Goal: Task Accomplishment & Management: Complete application form

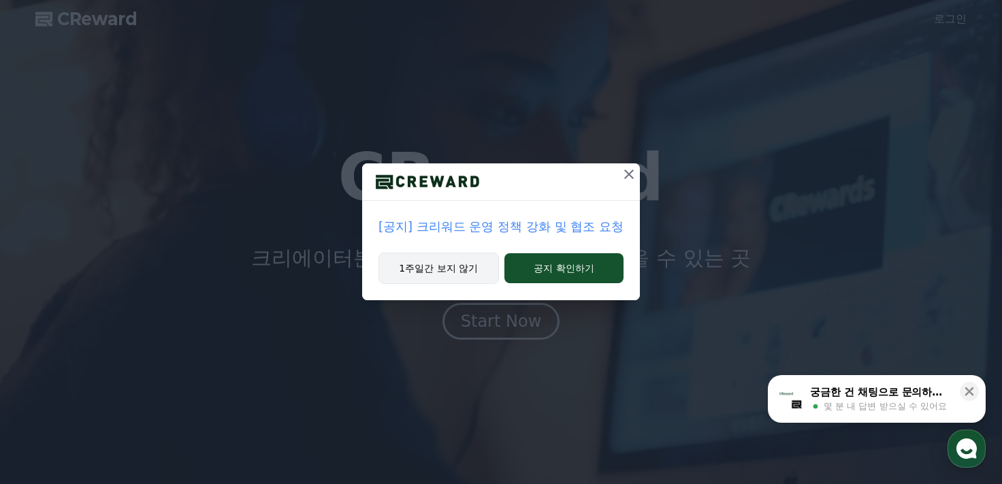
click at [476, 269] on button "1주일간 보지 않기" at bounding box center [438, 267] width 120 height 31
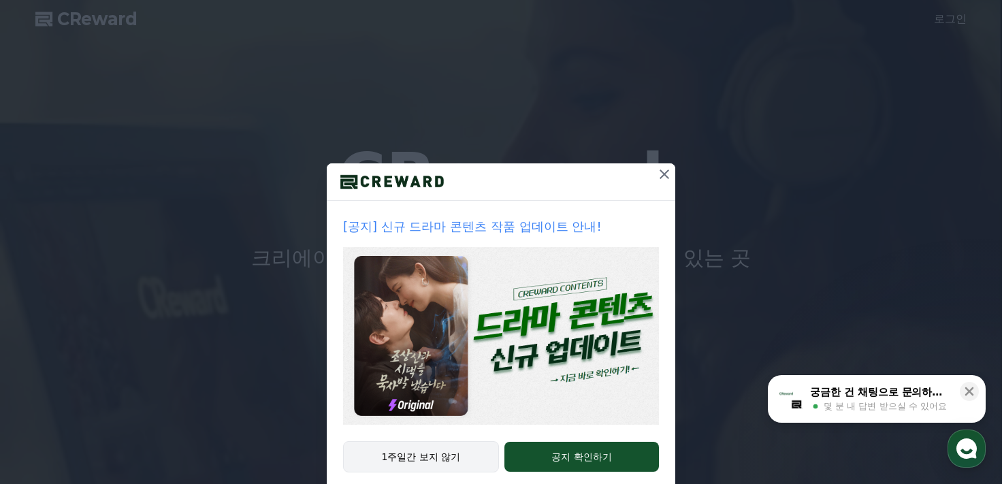
click at [437, 456] on button "1주일간 보지 않기" at bounding box center [421, 456] width 156 height 31
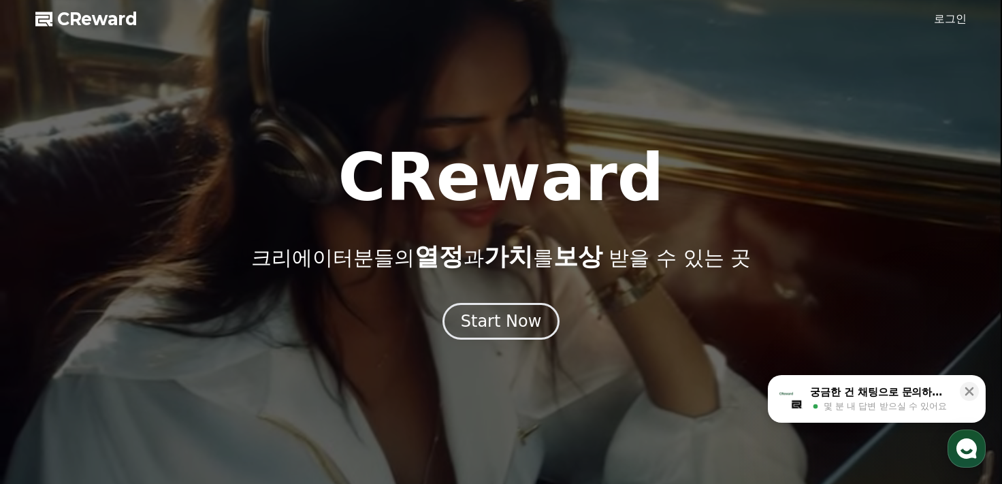
click at [950, 17] on link "로그인" at bounding box center [950, 19] width 33 height 16
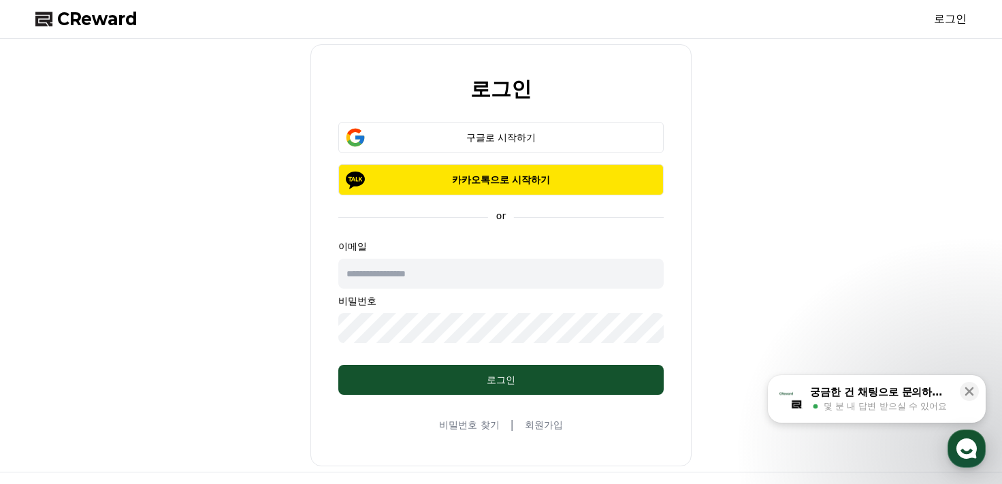
drag, startPoint x: 524, startPoint y: 282, endPoint x: 529, endPoint y: 236, distance: 45.9
click at [528, 282] on input "text" at bounding box center [500, 274] width 325 height 30
click at [846, 144] on div "로그인 구글로 시작하기 카카오톡으로 시작하기 or 이메일 비밀번호 로그인 비밀번호 찾기 | 회원가입" at bounding box center [501, 255] width 942 height 422
click at [457, 257] on div "이메일 비밀번호" at bounding box center [500, 291] width 325 height 103
click at [490, 283] on input "text" at bounding box center [500, 274] width 325 height 30
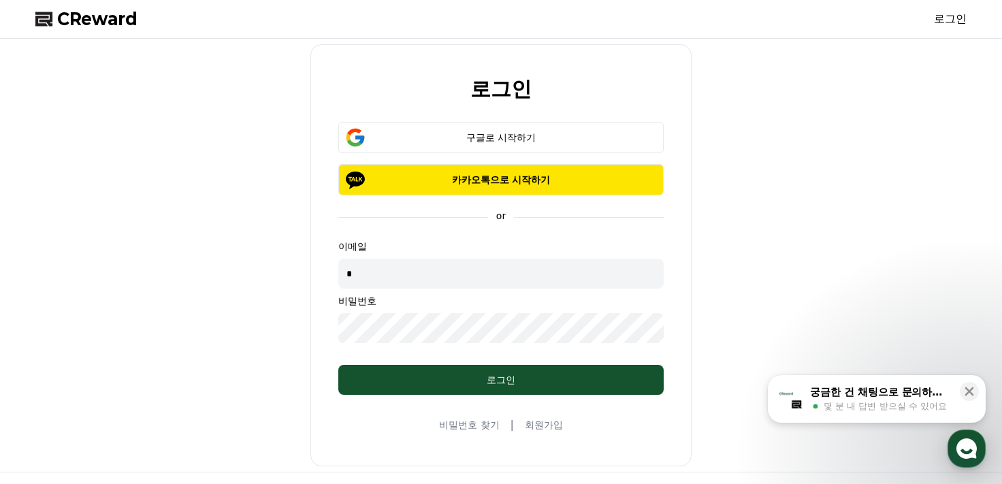
type input "*"
type input "**********"
click at [115, 350] on div "**********" at bounding box center [501, 255] width 942 height 422
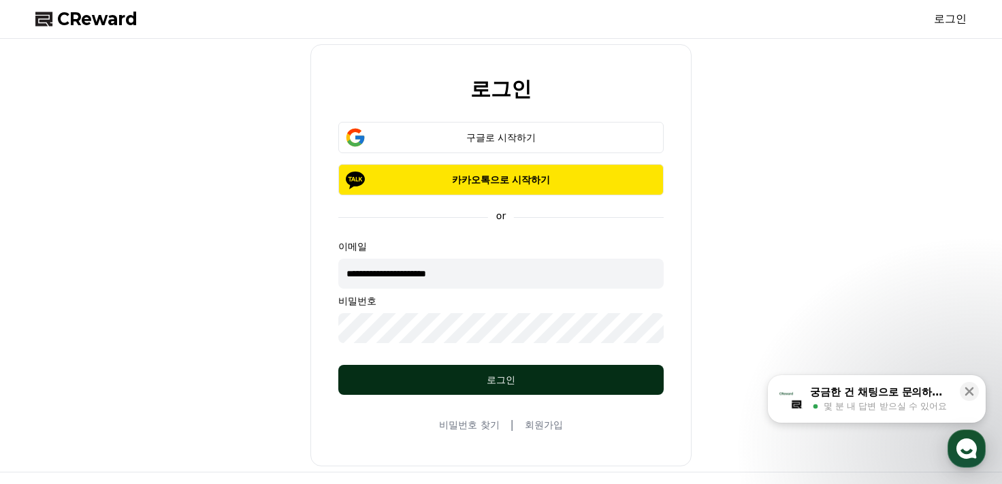
click at [561, 380] on div "로그인" at bounding box center [500, 380] width 271 height 14
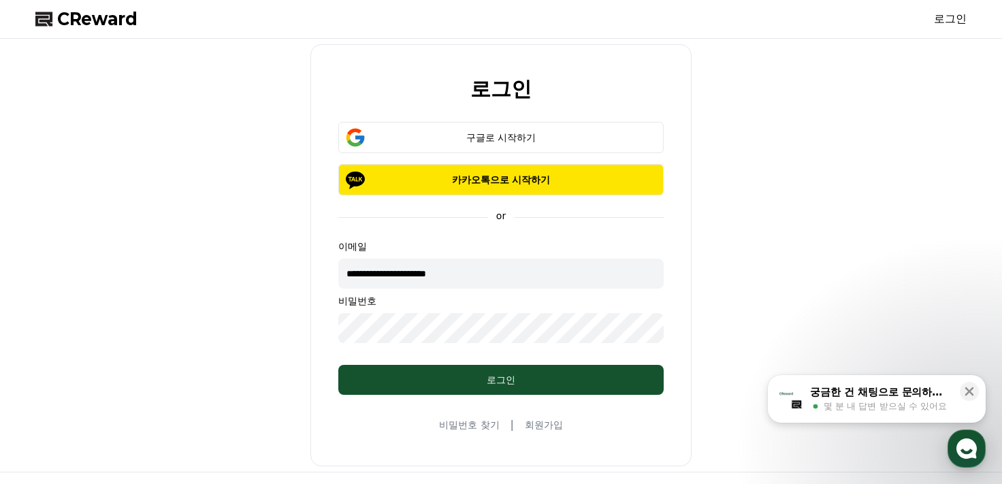
click at [511, 277] on input "**********" at bounding box center [500, 274] width 325 height 30
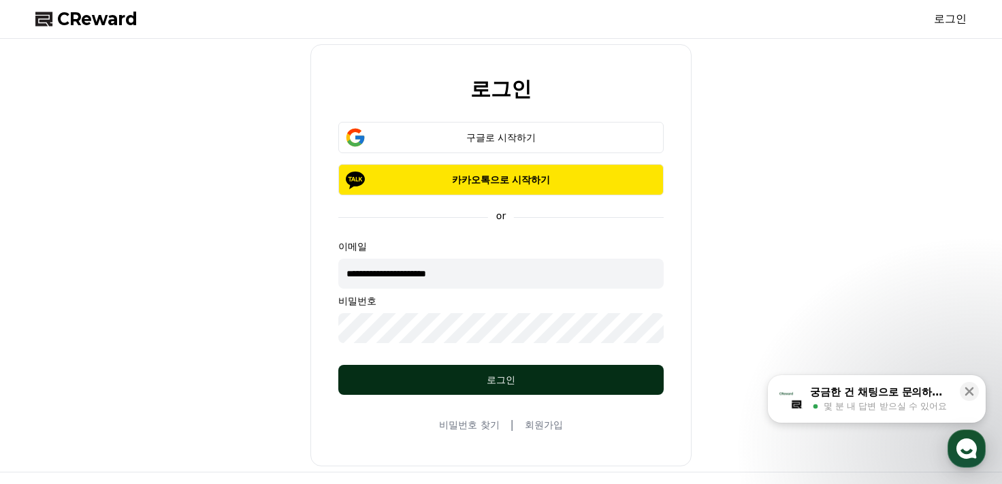
click at [528, 379] on div "로그인" at bounding box center [500, 380] width 271 height 14
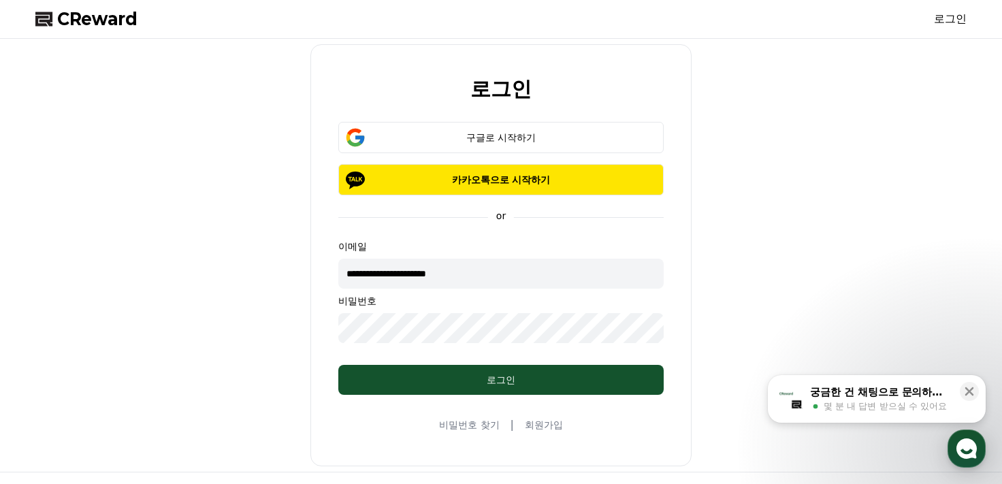
click at [729, 240] on div "**********" at bounding box center [501, 255] width 942 height 422
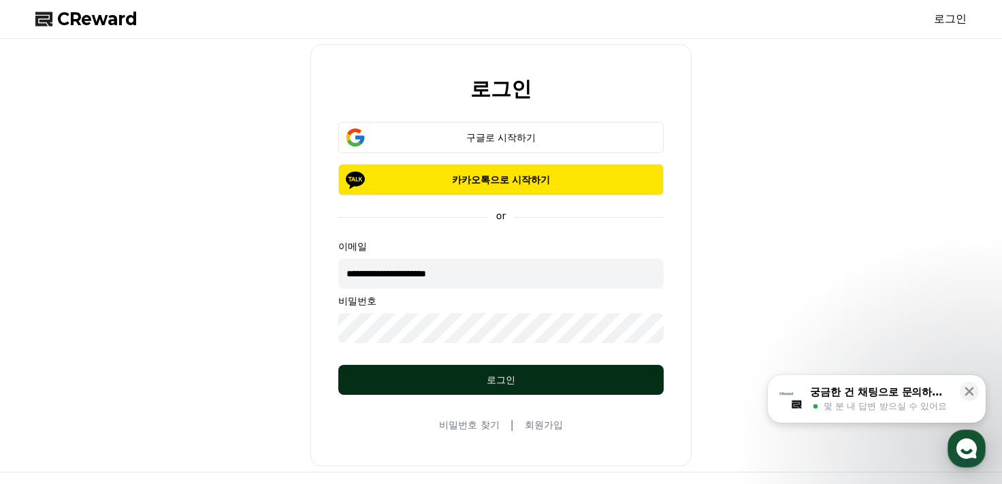
click at [517, 374] on div "로그인" at bounding box center [500, 380] width 271 height 14
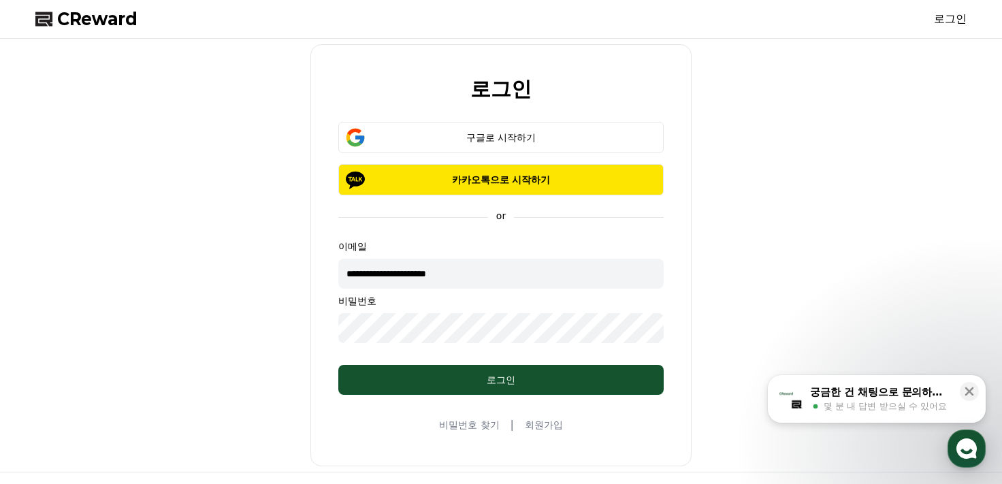
click at [561, 425] on link "회원가입" at bounding box center [544, 425] width 38 height 14
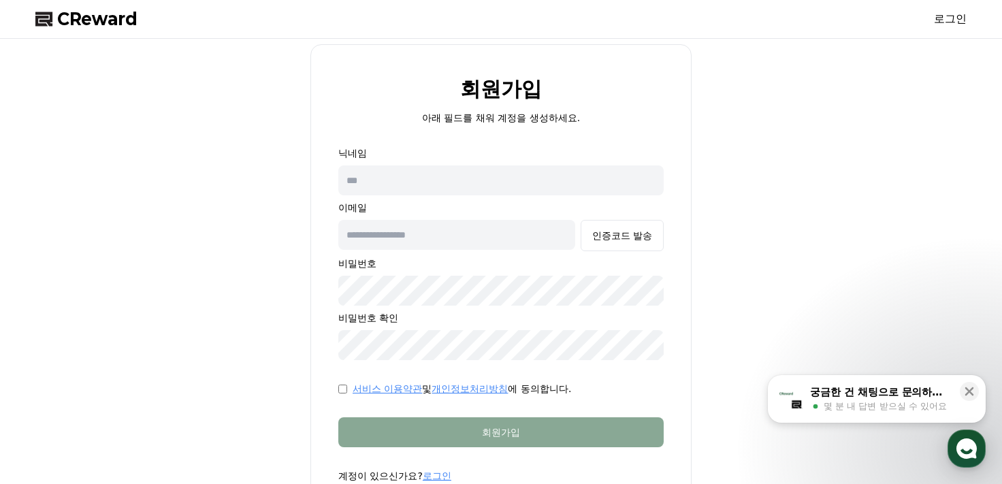
type input "**********"
click at [412, 158] on p "닉네임" at bounding box center [500, 153] width 325 height 14
click at [414, 169] on input "text" at bounding box center [500, 180] width 325 height 30
click at [757, 266] on div "**********" at bounding box center [501, 280] width 942 height 472
click at [584, 176] on input "text" at bounding box center [500, 180] width 325 height 30
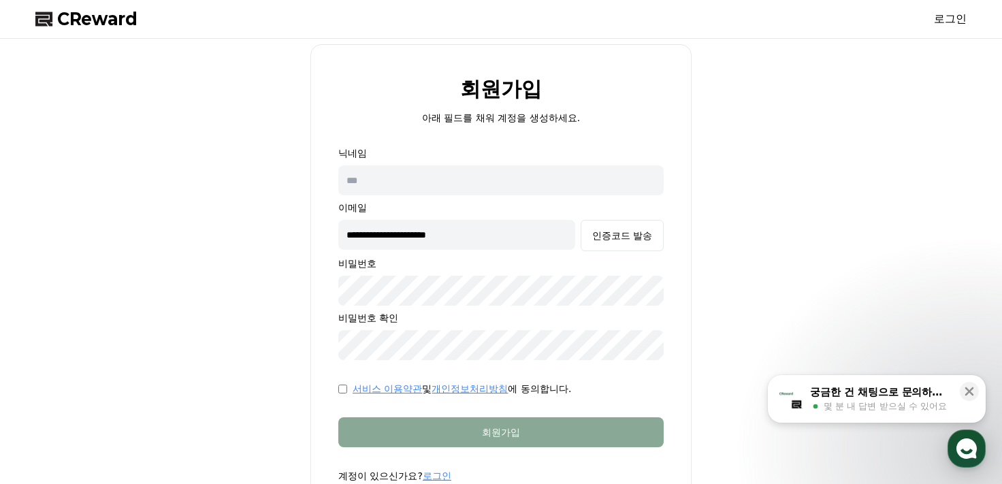
type input "***"
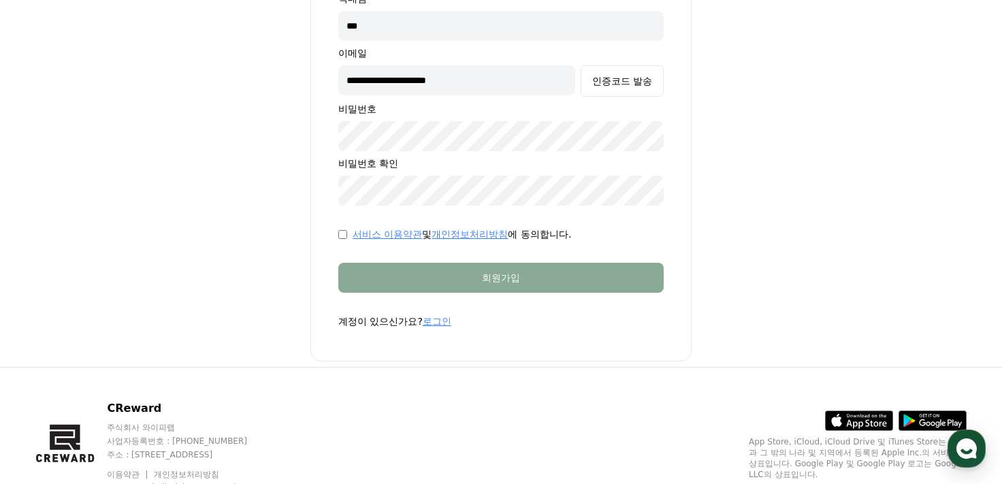
scroll to position [69, 0]
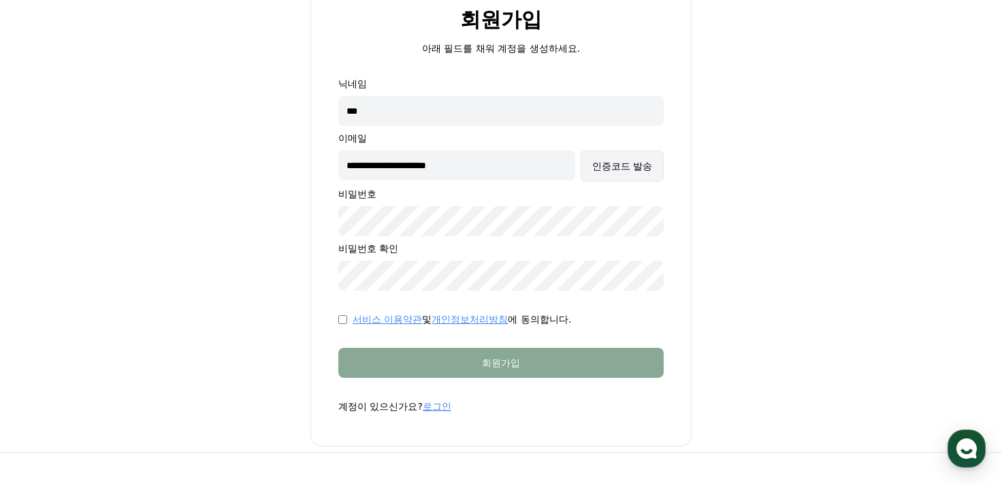
click at [631, 164] on div "인증코드 발송" at bounding box center [622, 166] width 60 height 14
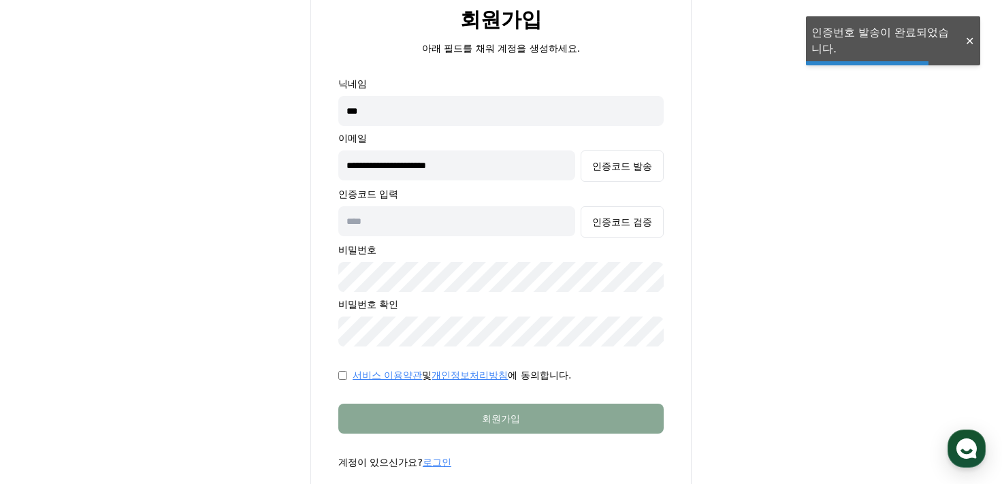
click at [537, 233] on input "text" at bounding box center [456, 221] width 237 height 30
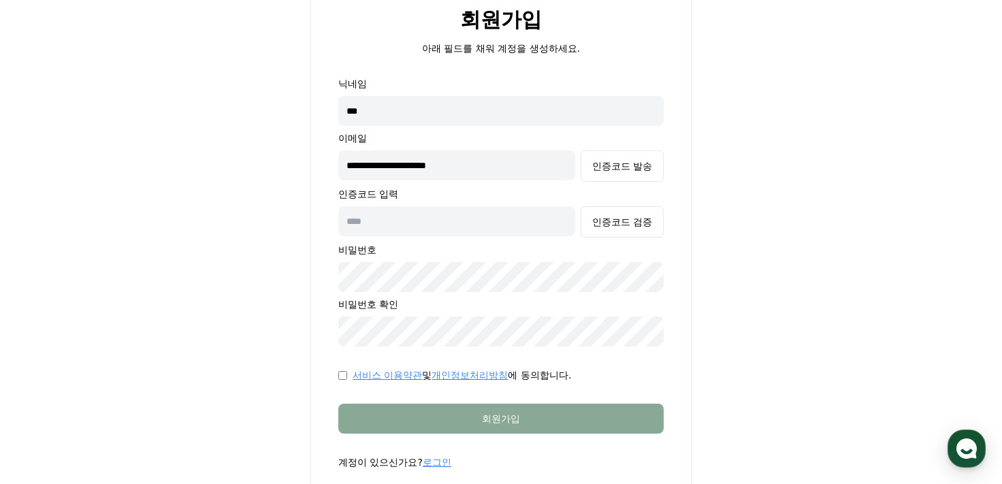
click at [476, 208] on input "text" at bounding box center [456, 221] width 237 height 30
drag, startPoint x: 367, startPoint y: 168, endPoint x: 425, endPoint y: 165, distance: 57.9
click at [367, 168] on input "**********" at bounding box center [456, 165] width 237 height 30
click at [528, 173] on input "**********" at bounding box center [456, 165] width 237 height 30
type input "**********"
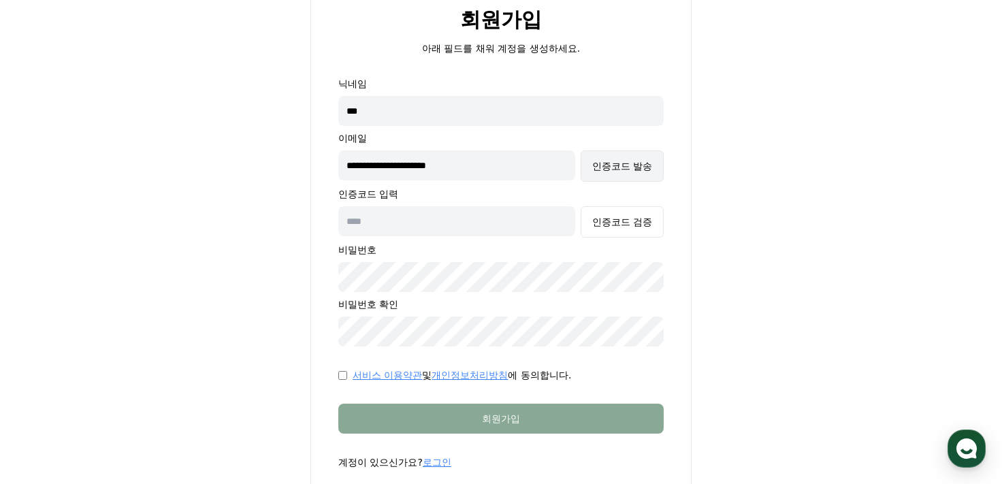
click at [620, 176] on button "인증코드 발송" at bounding box center [621, 165] width 83 height 31
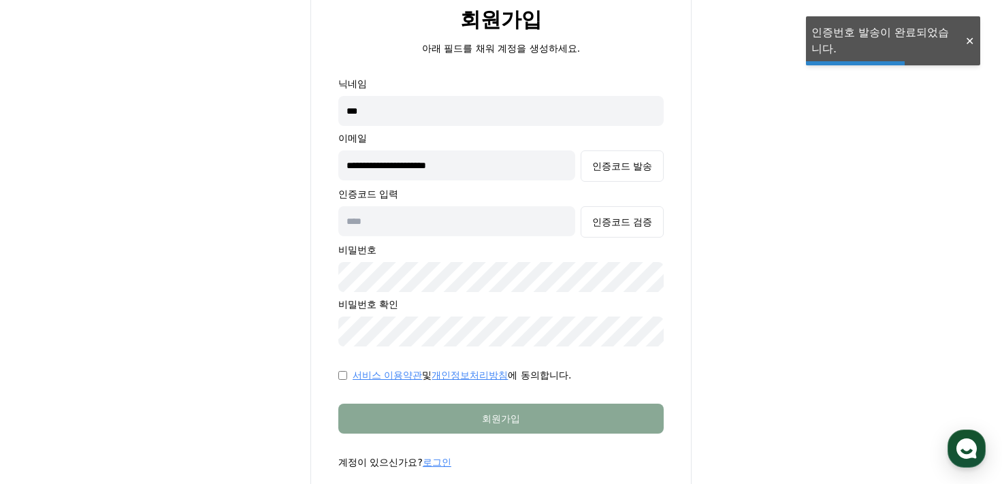
click at [424, 212] on input "text" at bounding box center [456, 221] width 237 height 30
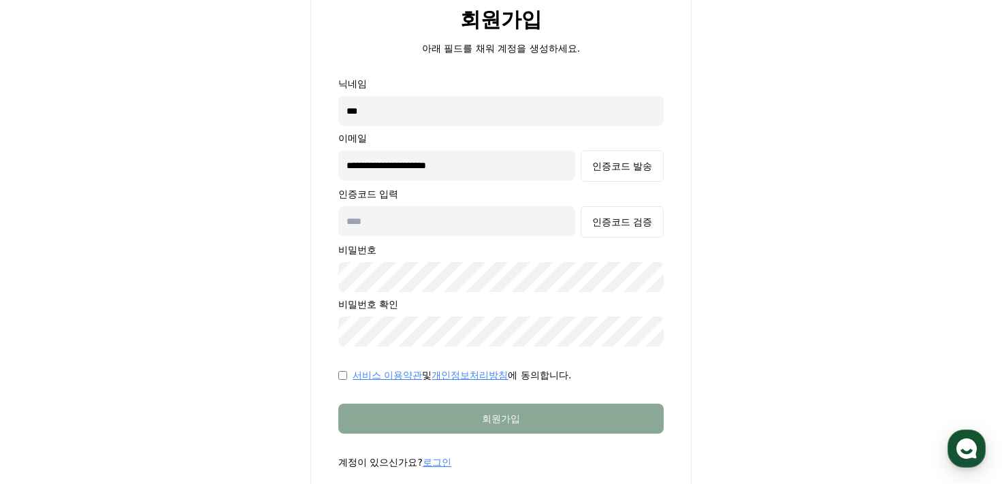
drag, startPoint x: 442, startPoint y: 217, endPoint x: 480, endPoint y: 199, distance: 42.3
click at [442, 217] on input "text" at bounding box center [456, 221] width 237 height 30
click at [529, 146] on div "**********" at bounding box center [500, 211] width 325 height 269
click at [514, 163] on input "**********" at bounding box center [456, 165] width 237 height 30
click at [627, 176] on button "인증코드 발송" at bounding box center [621, 165] width 83 height 31
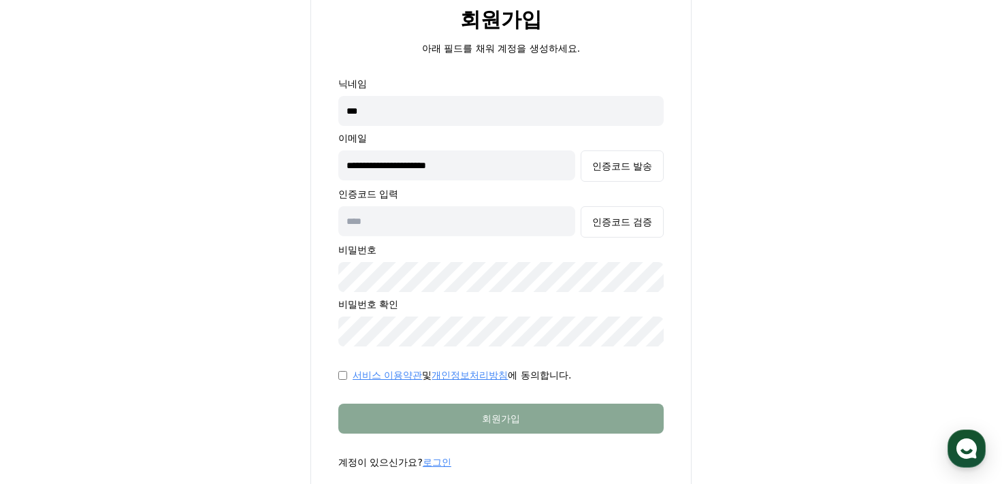
click at [833, 263] on div "**********" at bounding box center [501, 238] width 942 height 527
click at [848, 292] on div "**********" at bounding box center [501, 238] width 942 height 527
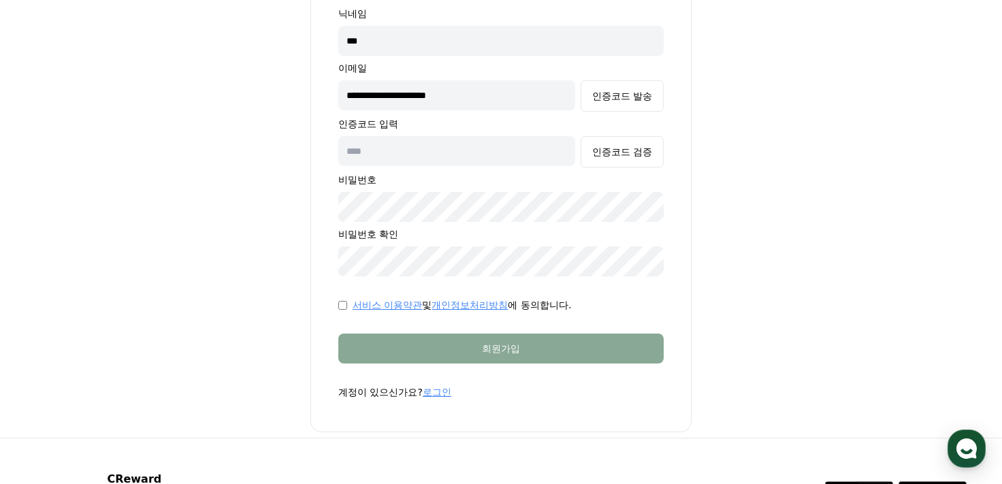
scroll to position [57, 0]
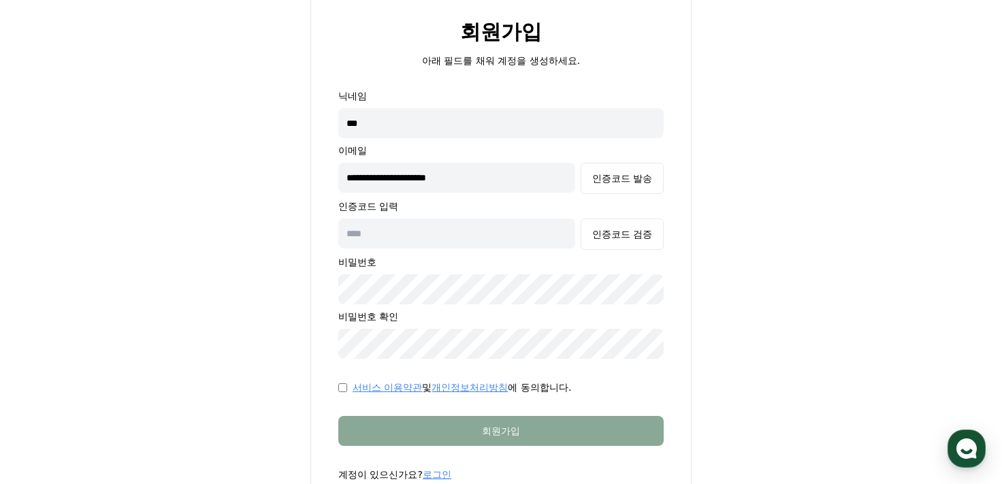
click at [441, 235] on input "text" at bounding box center [456, 233] width 237 height 30
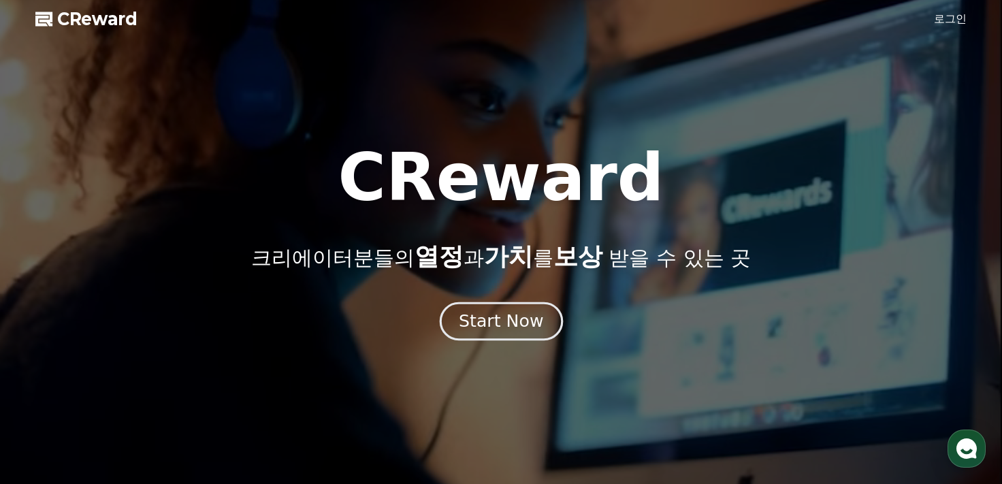
click at [478, 322] on div "Start Now" at bounding box center [501, 321] width 84 height 23
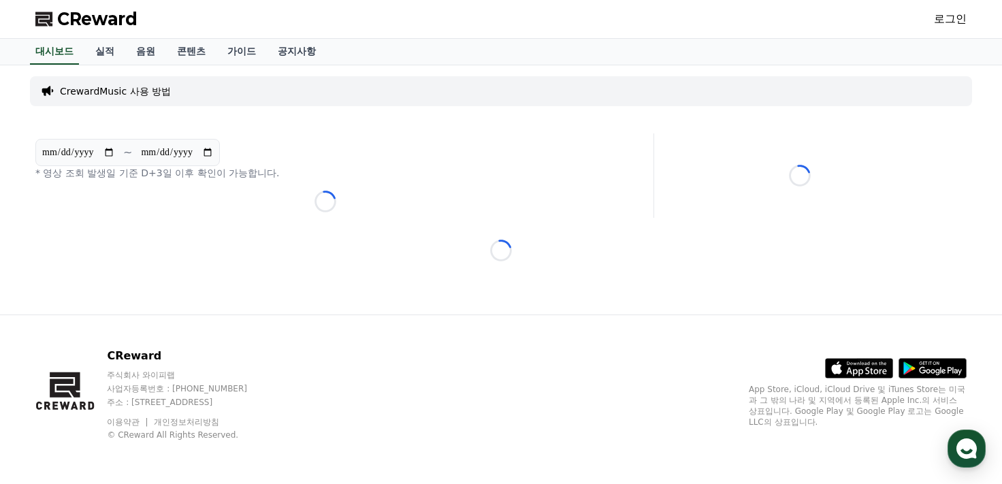
click at [949, 20] on link "로그인" at bounding box center [950, 19] width 33 height 16
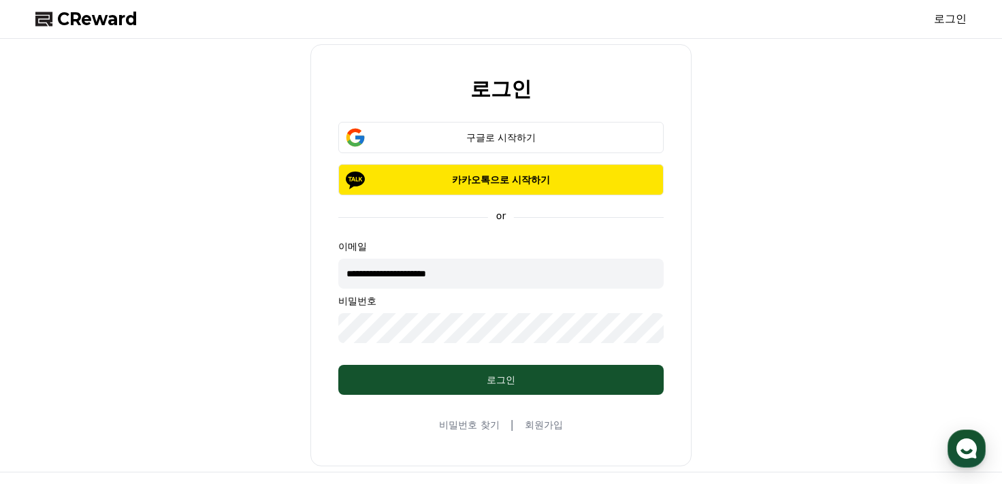
click at [357, 275] on input "**********" at bounding box center [500, 274] width 325 height 30
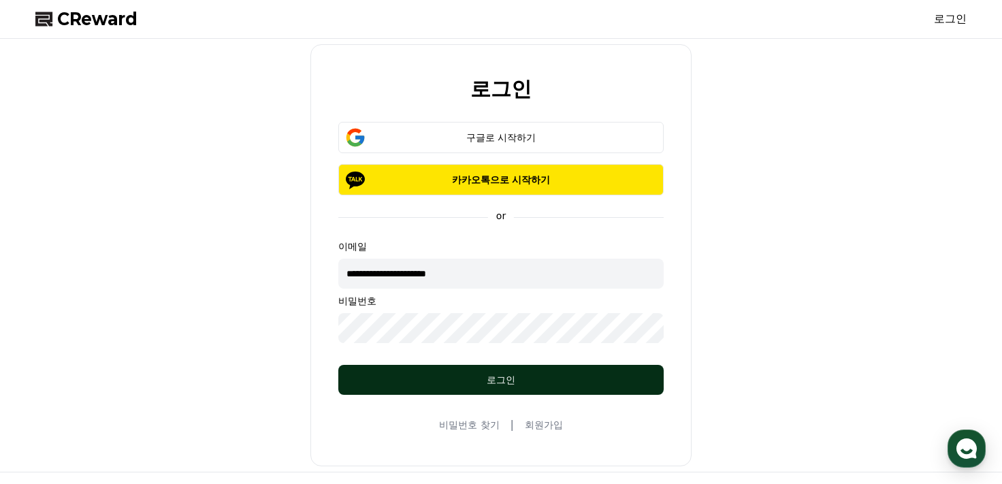
type input "**********"
click at [455, 380] on div "로그인" at bounding box center [500, 380] width 271 height 14
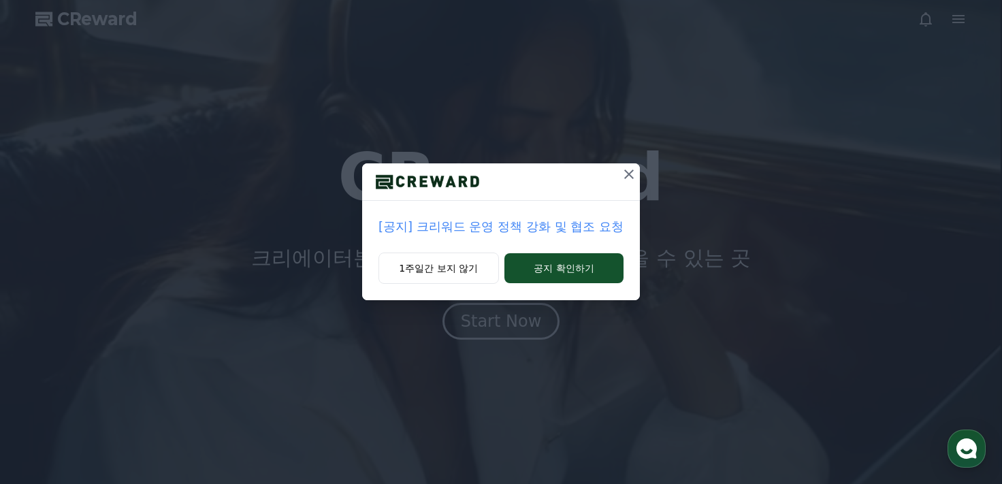
click at [529, 278] on button "공지 확인하기" at bounding box center [563, 268] width 119 height 30
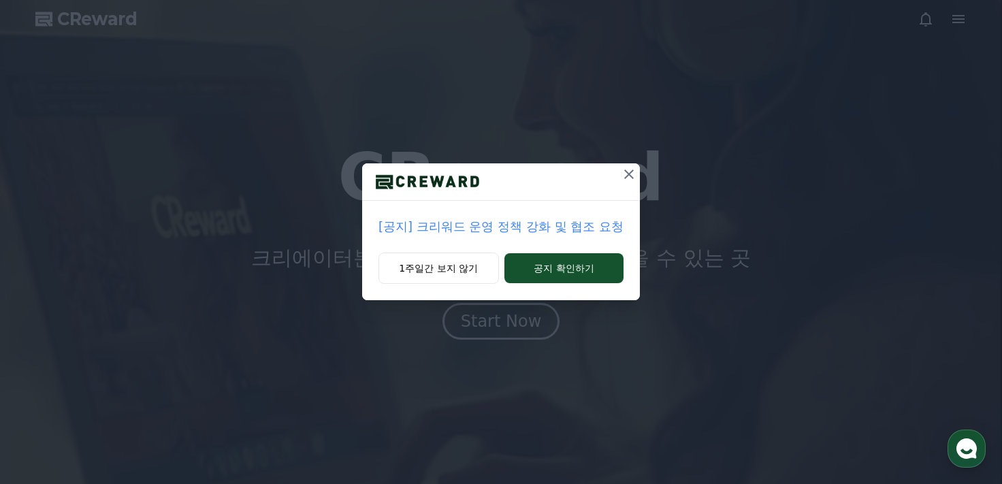
click at [473, 268] on button "1주일간 보지 않기" at bounding box center [438, 267] width 120 height 31
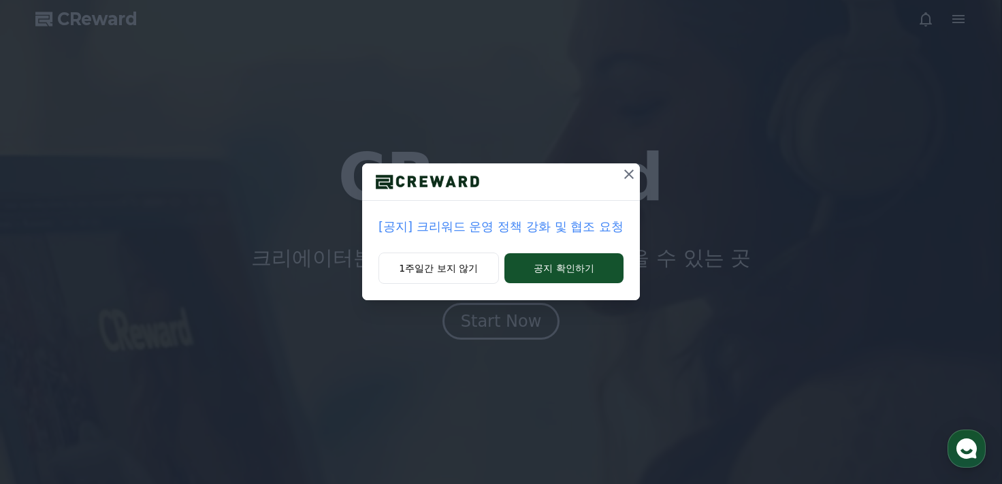
click at [465, 277] on button "1주일간 보지 않기" at bounding box center [438, 267] width 120 height 31
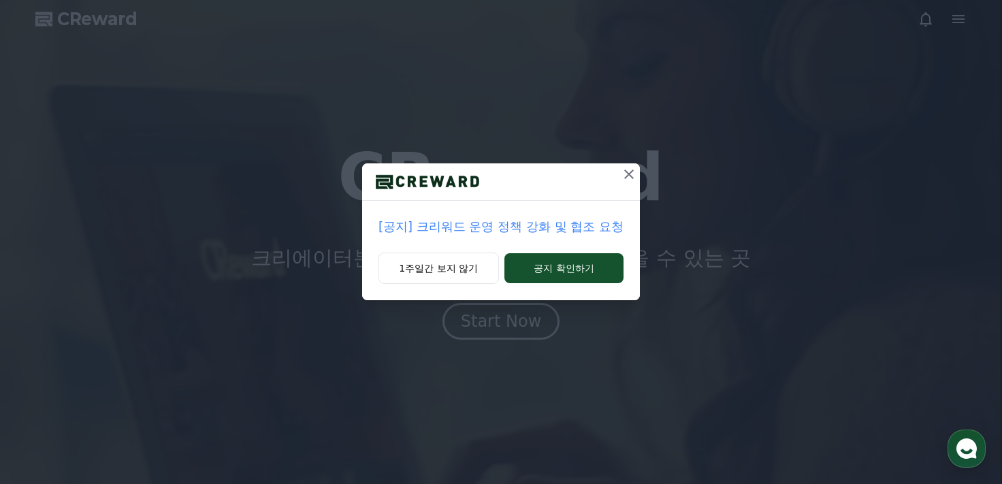
click at [465, 277] on button "1주일간 보지 않기" at bounding box center [438, 267] width 120 height 31
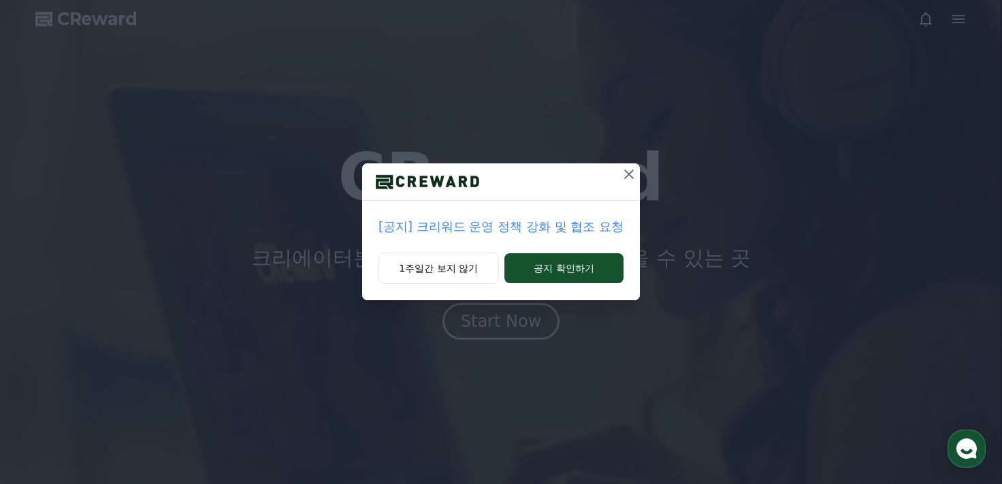
click at [461, 268] on button "1주일간 보지 않기" at bounding box center [438, 267] width 120 height 31
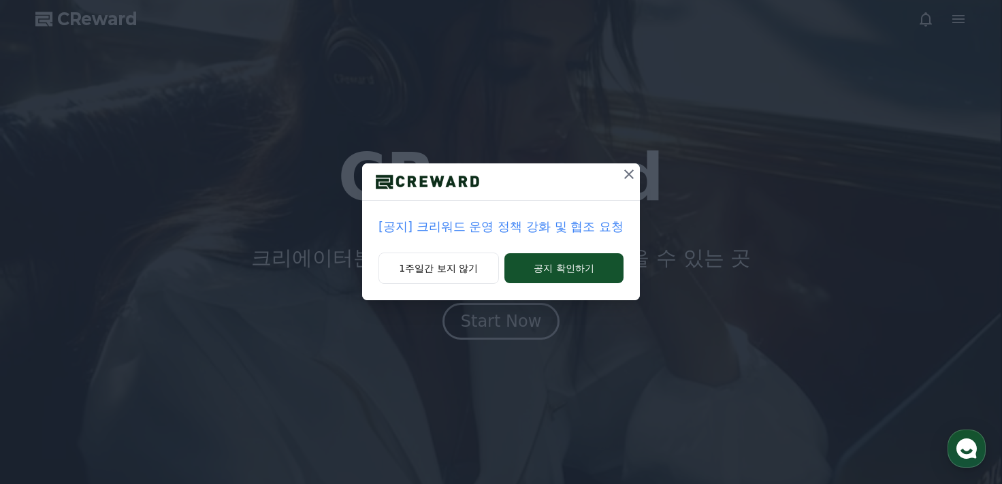
click at [616, 175] on div at bounding box center [501, 181] width 278 height 37
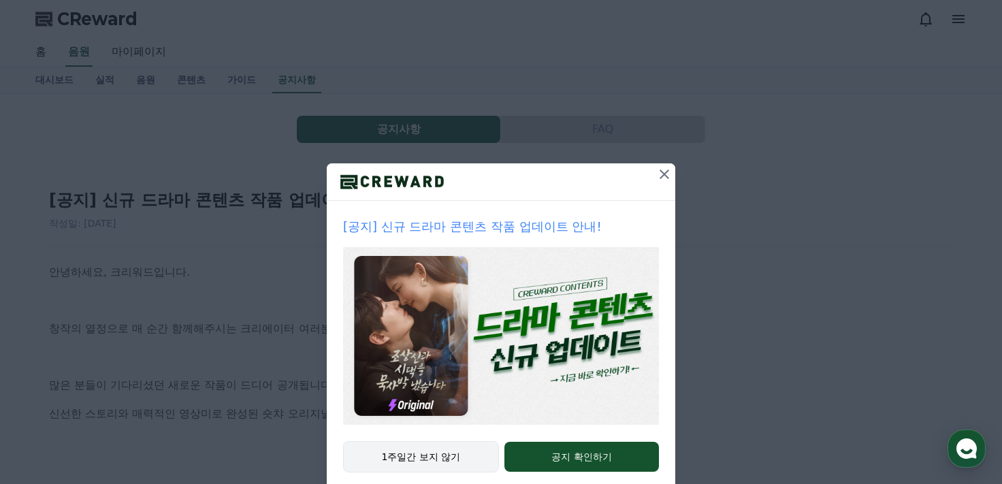
click at [414, 460] on button "1주일간 보지 않기" at bounding box center [421, 456] width 156 height 31
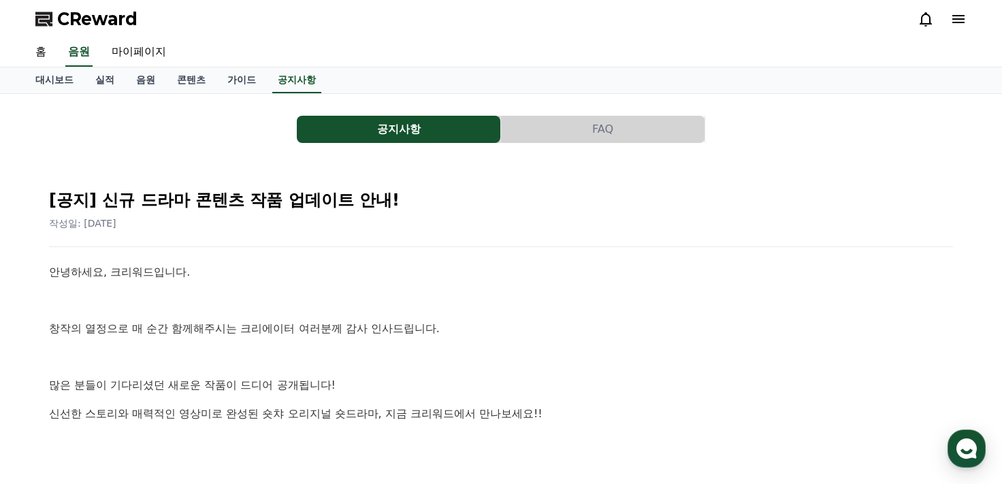
click at [103, 19] on span "CReward" at bounding box center [97, 19] width 80 height 22
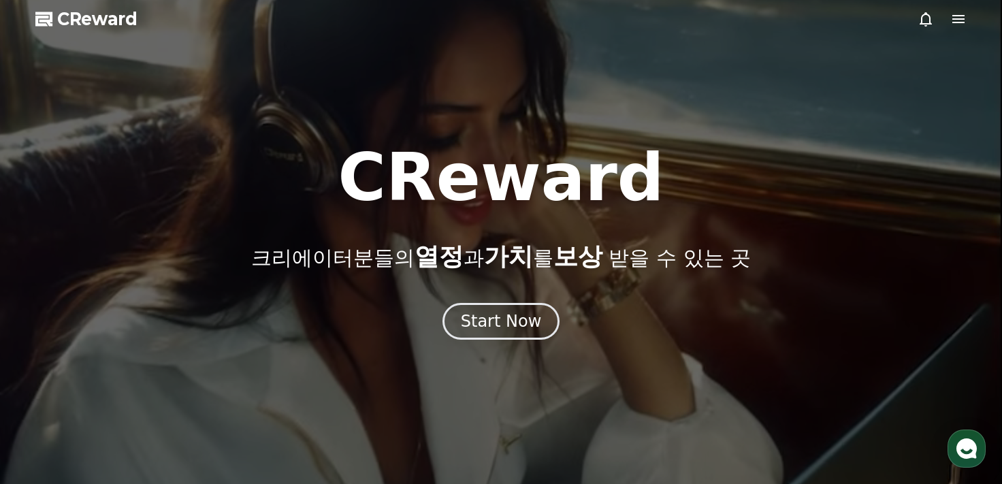
click at [501, 350] on div at bounding box center [501, 242] width 1002 height 484
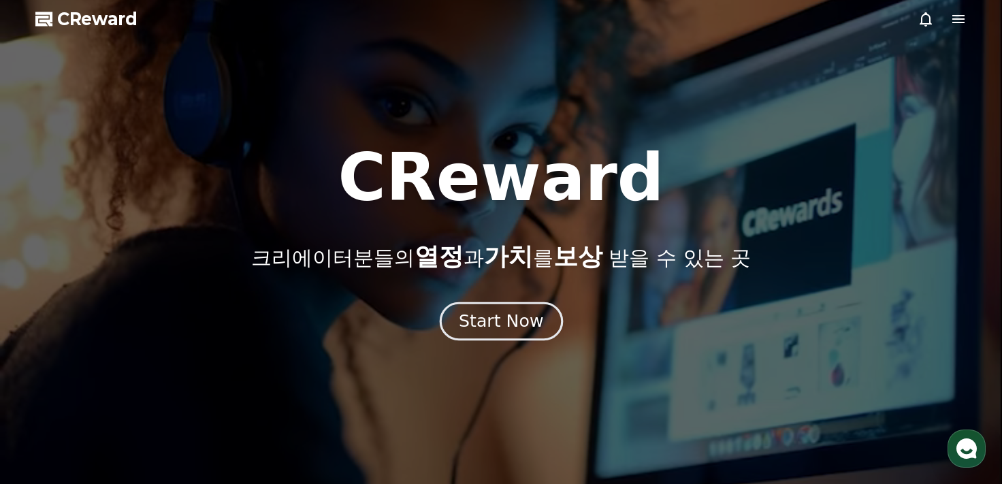
click at [506, 329] on div "Start Now" at bounding box center [501, 321] width 84 height 23
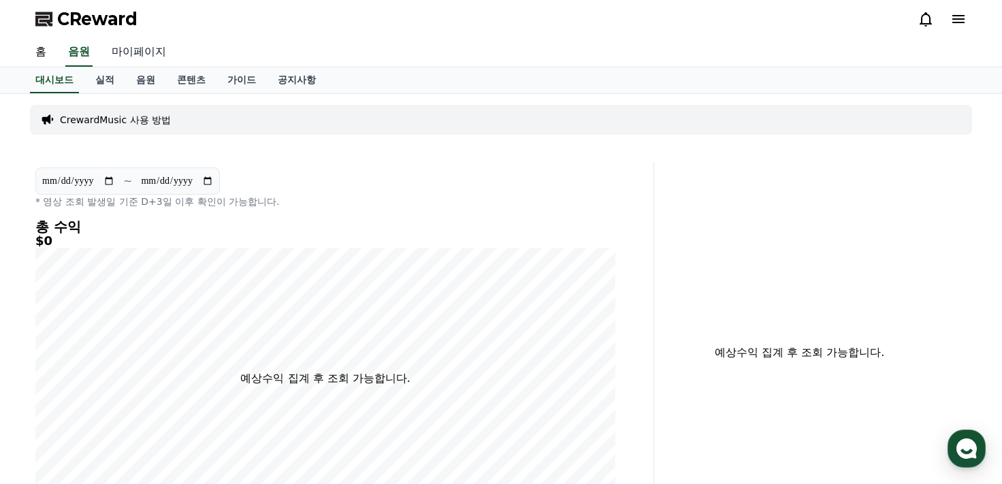
click at [128, 51] on link "마이페이지" at bounding box center [139, 52] width 76 height 29
select select "**********"
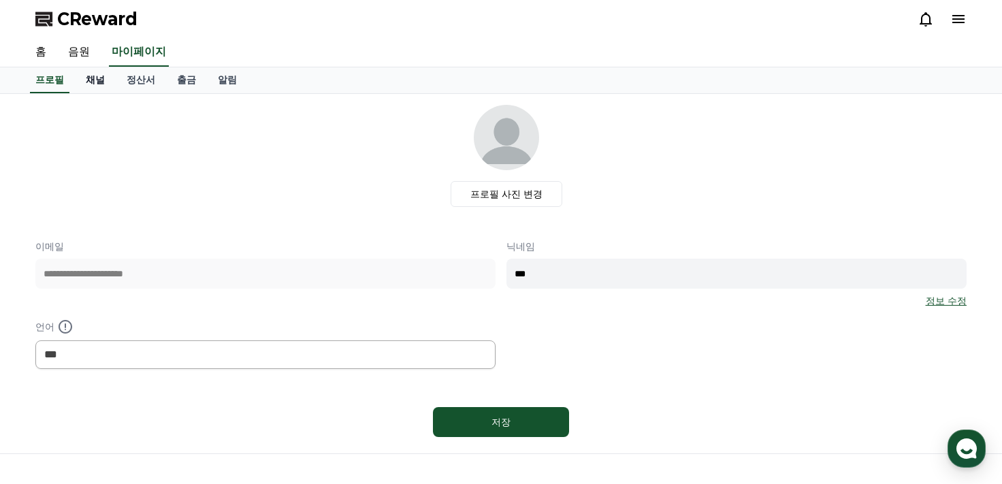
click at [87, 80] on link "채널" at bounding box center [95, 80] width 41 height 26
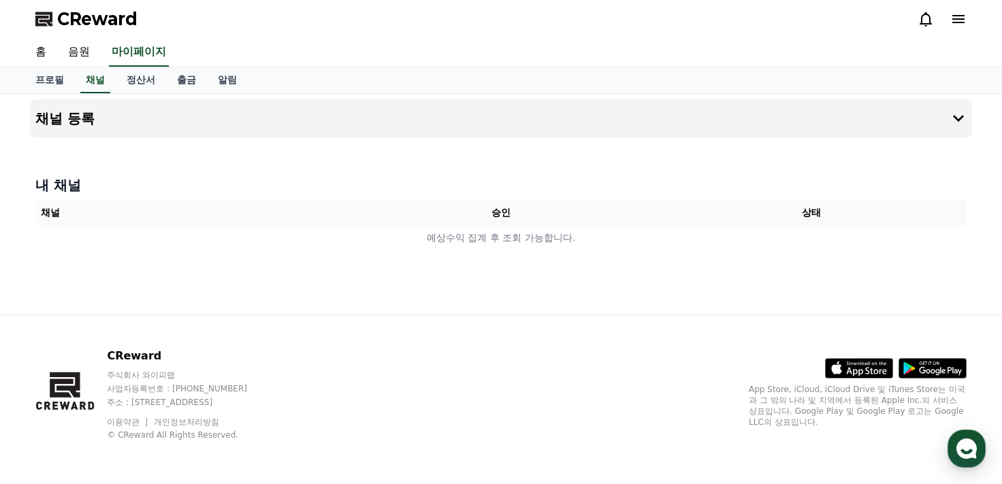
drag, startPoint x: 235, startPoint y: 168, endPoint x: 117, endPoint y: 163, distance: 118.5
click at [117, 163] on div "채널 등록 내 채널 채널 승인 상태 예상수익 집계 후 조회 가능합니다." at bounding box center [500, 204] width 953 height 220
drag, startPoint x: 622, startPoint y: 253, endPoint x: 602, endPoint y: 269, distance: 26.1
click at [623, 259] on div "채널 등록 내 채널 채널 승인 상태 예상수익 집계 후 조회 가능합니다." at bounding box center [500, 204] width 953 height 220
click at [593, 273] on div "채널 등록 내 채널 채널 승인 상태 예상수익 집계 후 조회 가능합니다." at bounding box center [500, 204] width 953 height 220
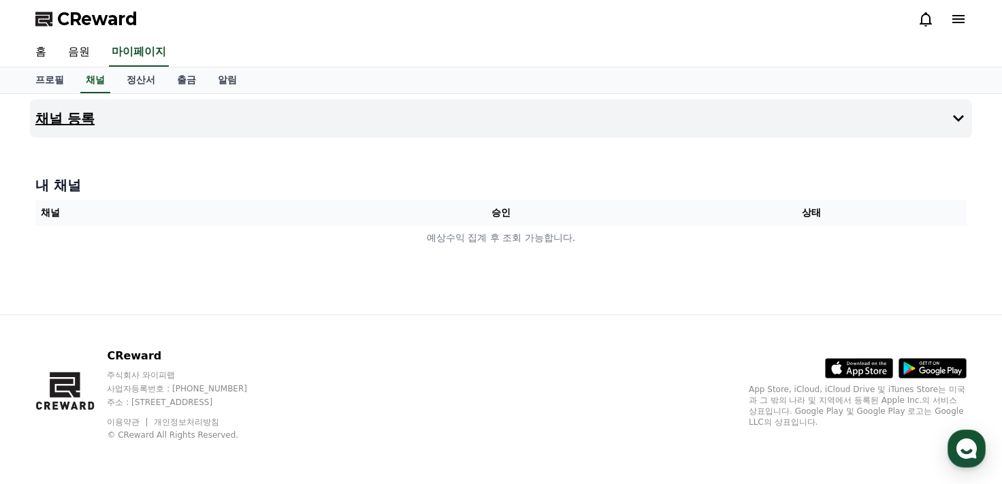
click at [110, 135] on button "채널 등록" at bounding box center [501, 118] width 942 height 38
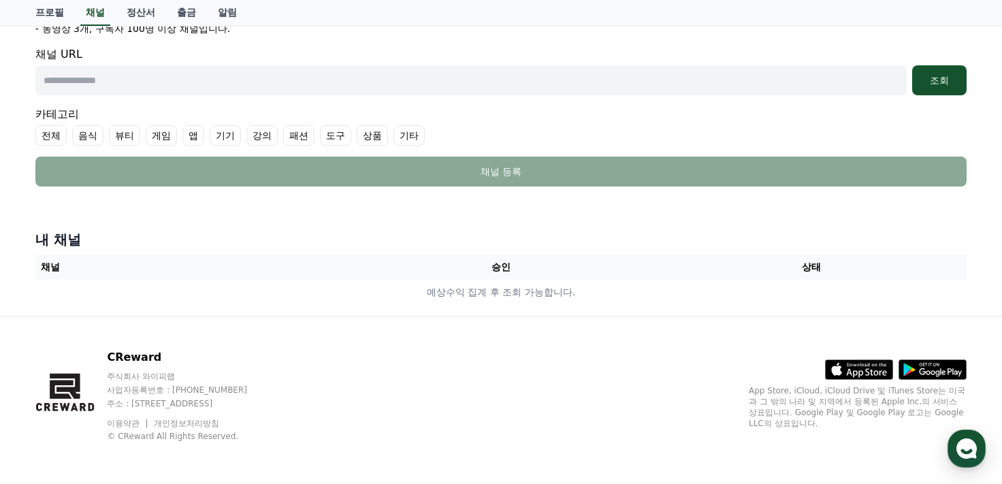
scroll to position [44, 0]
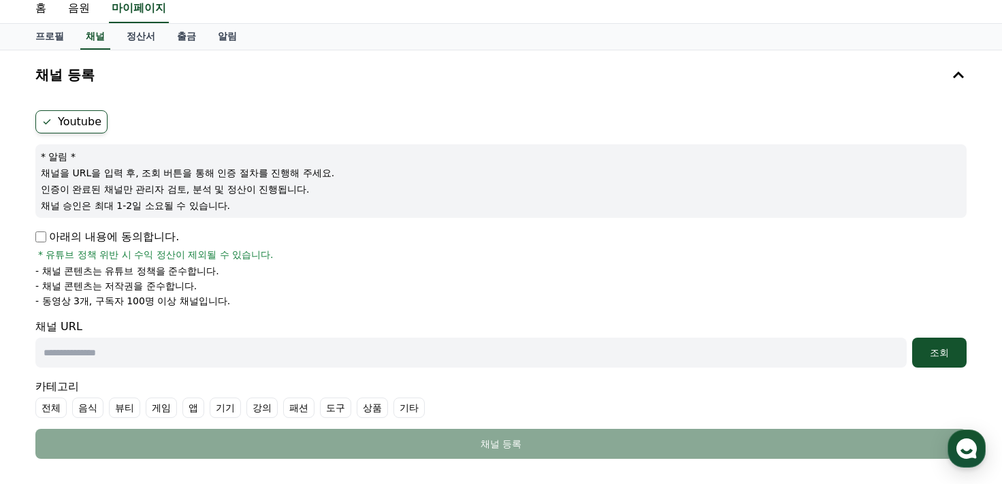
drag, startPoint x: 306, startPoint y: 199, endPoint x: 229, endPoint y: 191, distance: 77.3
click at [229, 191] on p "인증이 완료된 채널만 관리자 검토, 분석 및 정산이 진행됩니다." at bounding box center [501, 189] width 920 height 14
drag, startPoint x: 346, startPoint y: 230, endPoint x: 291, endPoint y: 247, distance: 57.0
drag, startPoint x: 291, startPoint y: 247, endPoint x: 201, endPoint y: 256, distance: 90.9
click at [201, 256] on span "* 유튜브 정책 위반 시 수익 정산이 제외될 수 있습니다." at bounding box center [155, 255] width 235 height 14
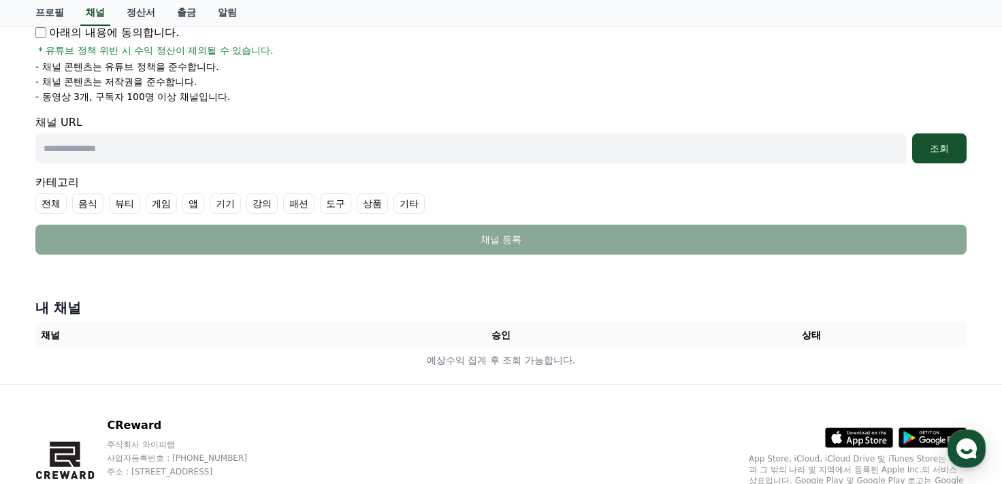
click at [218, 152] on input "text" at bounding box center [470, 148] width 871 height 30
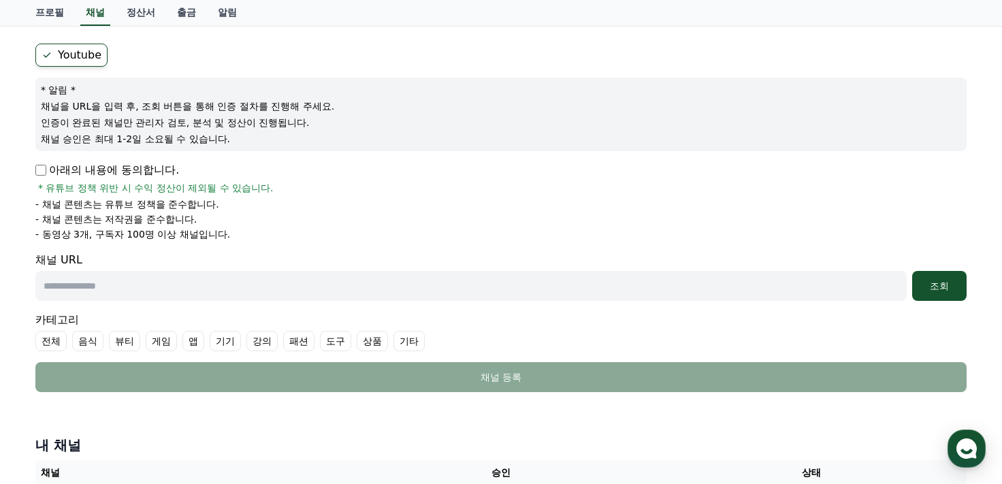
scroll to position [0, 0]
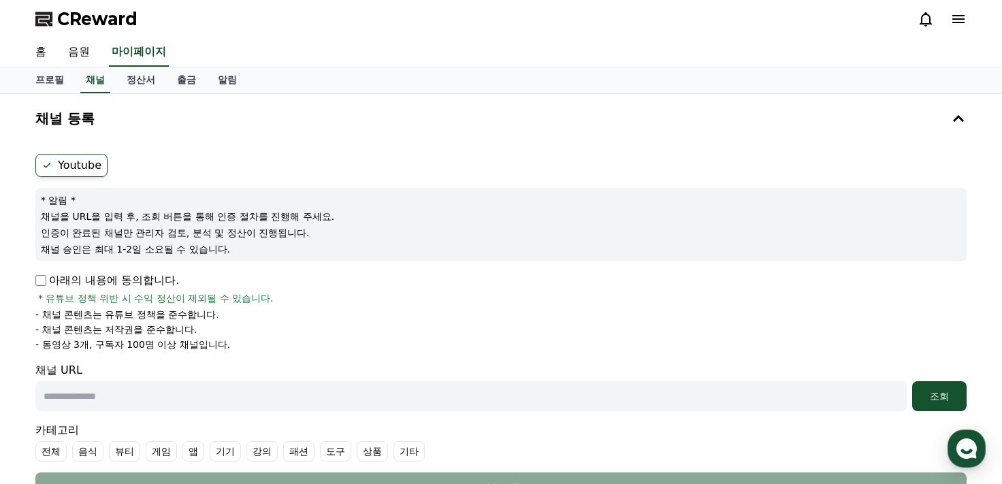
click at [84, 165] on label "Youtube" at bounding box center [71, 165] width 72 height 23
click at [82, 169] on label "Youtube" at bounding box center [71, 165] width 72 height 23
drag, startPoint x: 211, startPoint y: 201, endPoint x: 106, endPoint y: 201, distance: 104.8
click at [106, 201] on p "* 알림 *" at bounding box center [501, 200] width 920 height 14
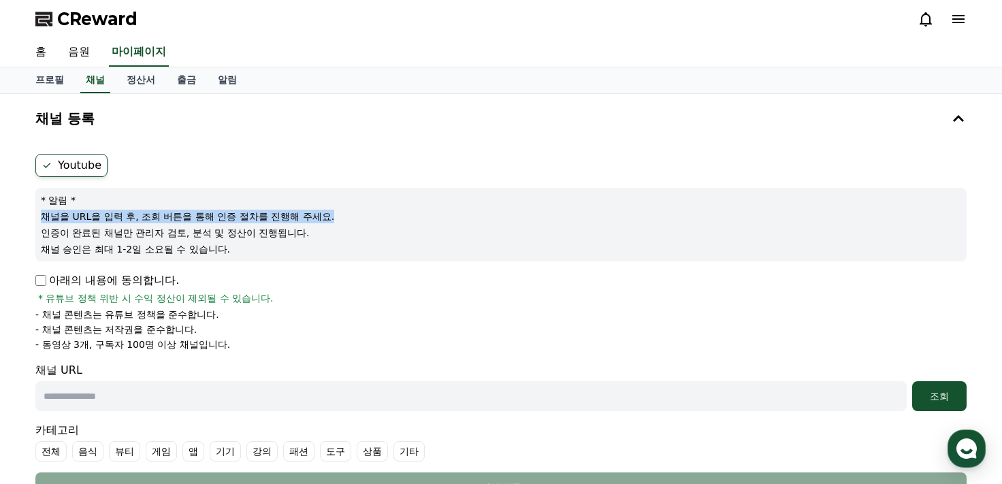
drag, startPoint x: 35, startPoint y: 212, endPoint x: 364, endPoint y: 217, distance: 329.4
click at [363, 217] on div "Youtube * 알림 * 채널을 URL을 입력 후, 조회 버튼을 통해 인증 절차를 진행해 주세요. 인증이 완료된 채널만 관리자 검토, 분석 …" at bounding box center [501, 327] width 942 height 359
click at [364, 218] on p "채널을 URL을 입력 후, 조회 버튼을 통해 인증 절차를 진행해 주세요." at bounding box center [501, 217] width 920 height 14
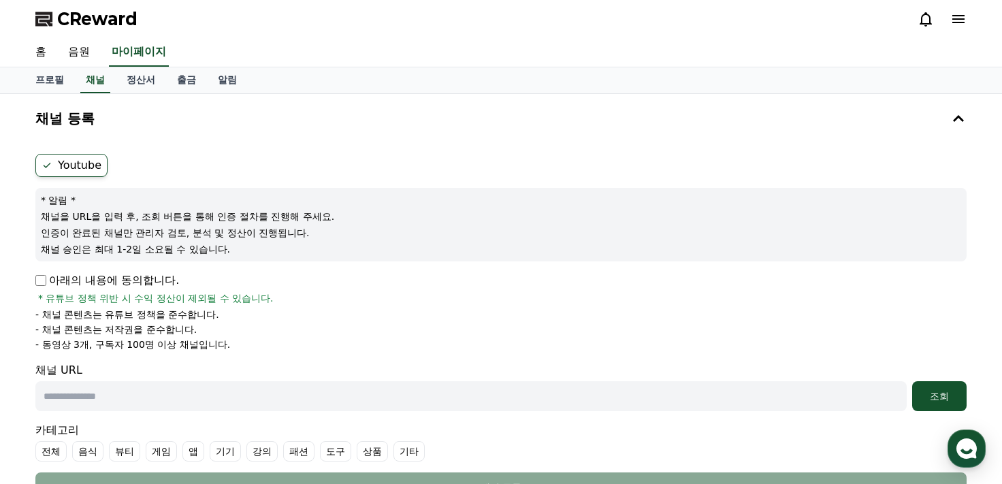
click at [361, 231] on p "인증이 완료된 채널만 관리자 검토, 분석 및 정산이 진행됩니다." at bounding box center [501, 233] width 920 height 14
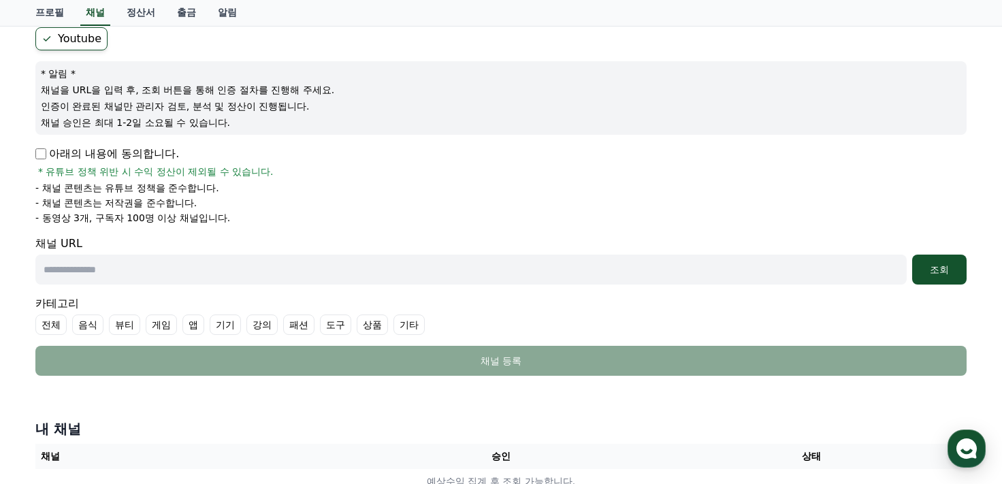
scroll to position [44, 0]
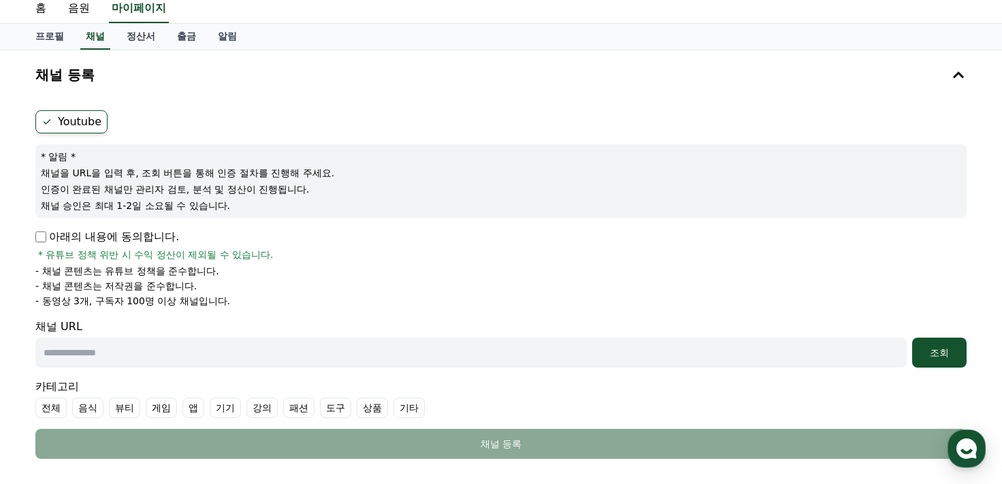
drag, startPoint x: 414, startPoint y: 259, endPoint x: 295, endPoint y: 254, distance: 119.2
click at [297, 258] on div "아래의 내용에 동의합니다. * 유튜브 정책 위반 시 수익 정산이 제외될 수 있습니다." at bounding box center [500, 245] width 931 height 33
click at [150, 352] on input "text" at bounding box center [470, 353] width 871 height 30
paste input "**********"
type input "**********"
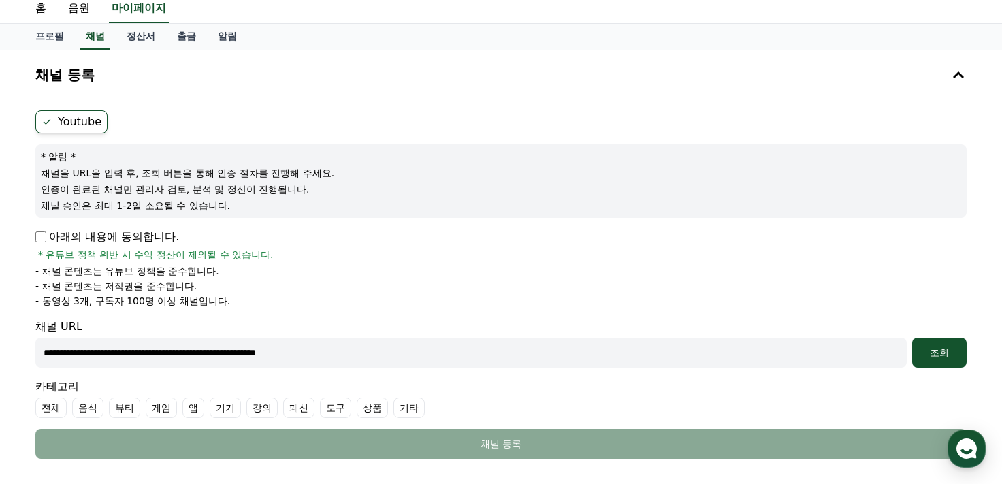
click at [947, 344] on button "조회" at bounding box center [939, 353] width 54 height 30
click at [936, 344] on button "조회" at bounding box center [939, 353] width 54 height 30
click at [932, 341] on button "조회" at bounding box center [939, 353] width 54 height 30
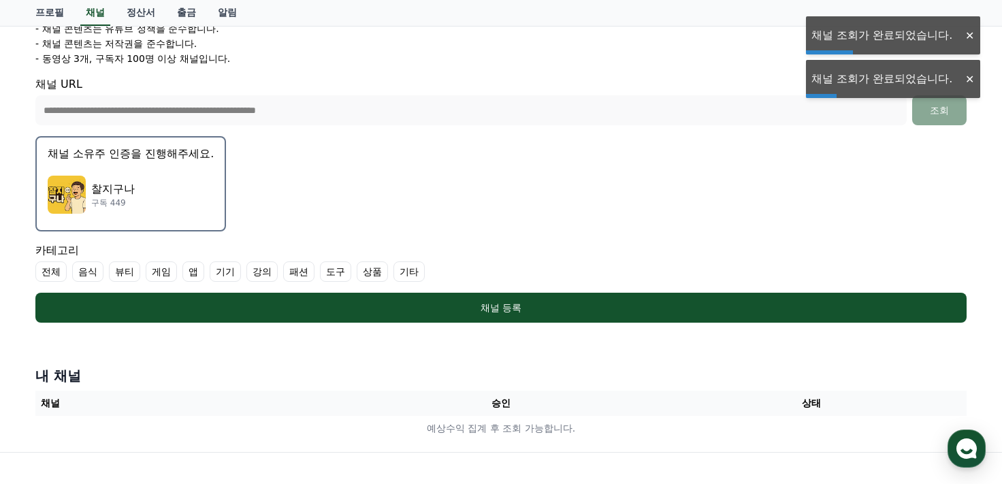
scroll to position [384, 0]
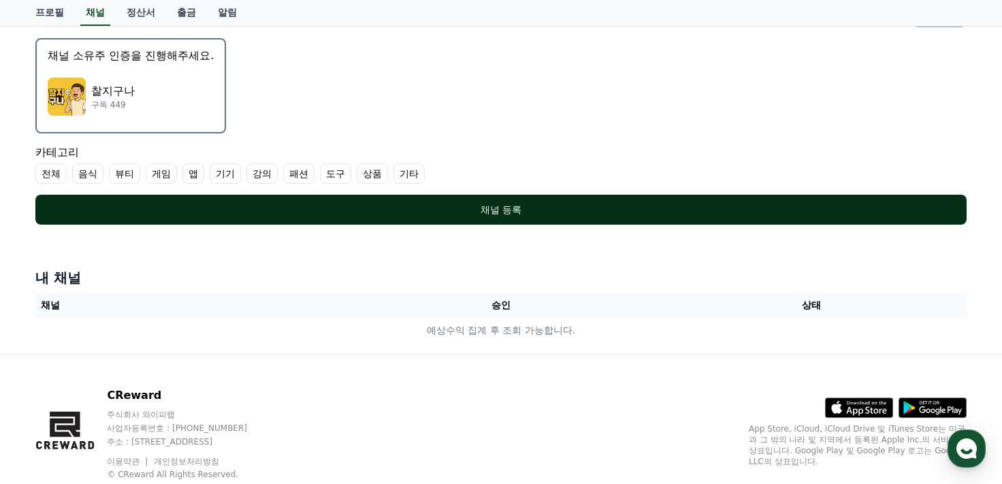
click at [322, 206] on div "채널 등록" at bounding box center [501, 210] width 876 height 14
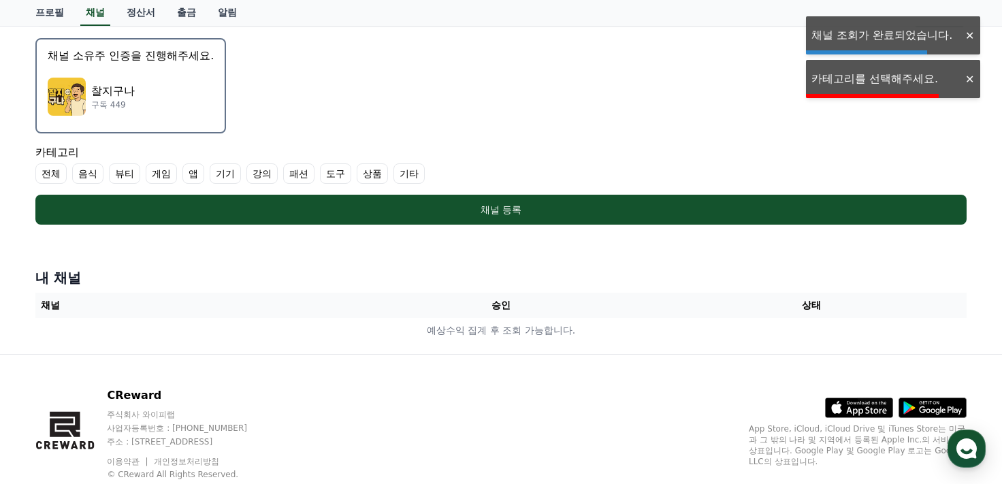
click at [54, 170] on label "전체" at bounding box center [50, 173] width 31 height 20
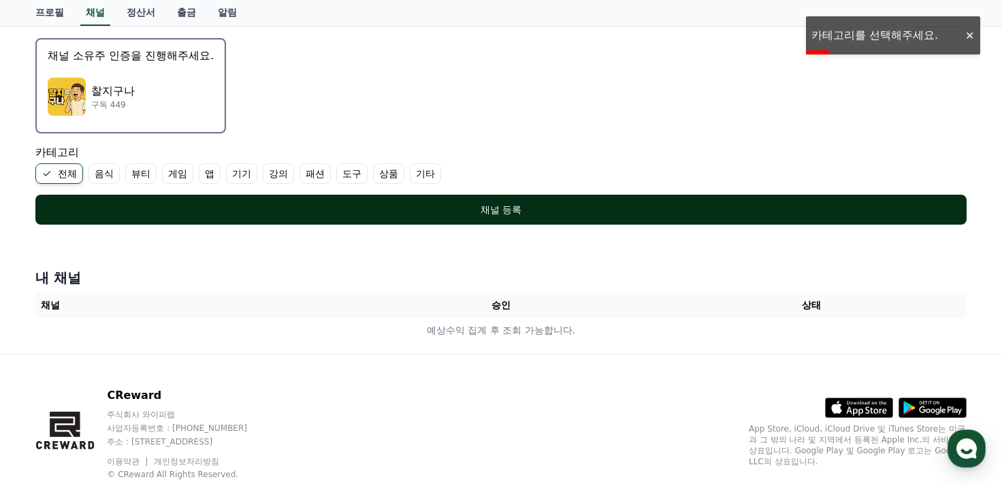
click at [414, 207] on div "채널 등록" at bounding box center [501, 210] width 876 height 14
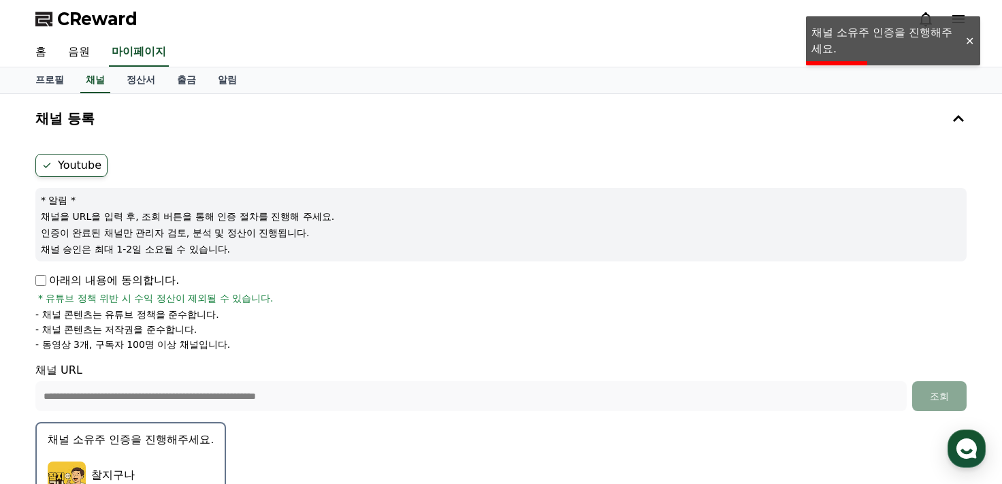
scroll to position [421, 0]
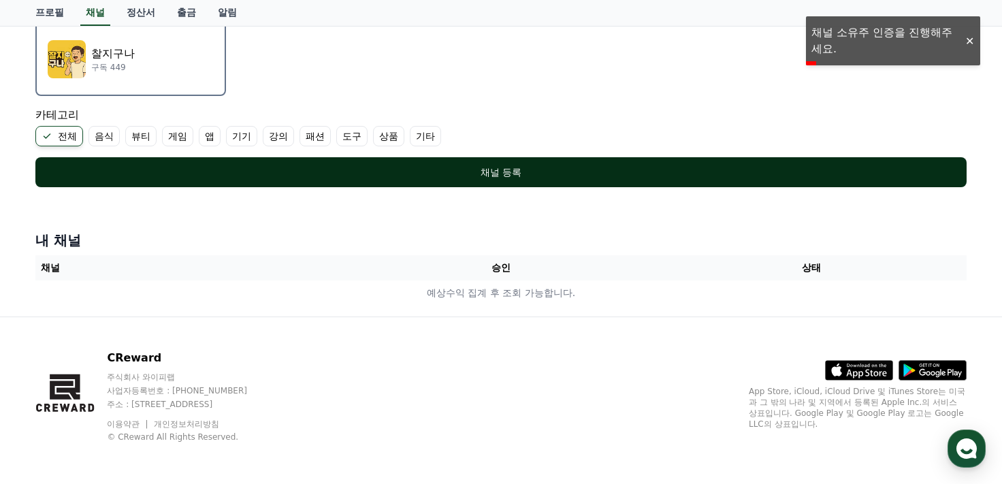
click at [433, 171] on div "채널 등록" at bounding box center [501, 172] width 876 height 14
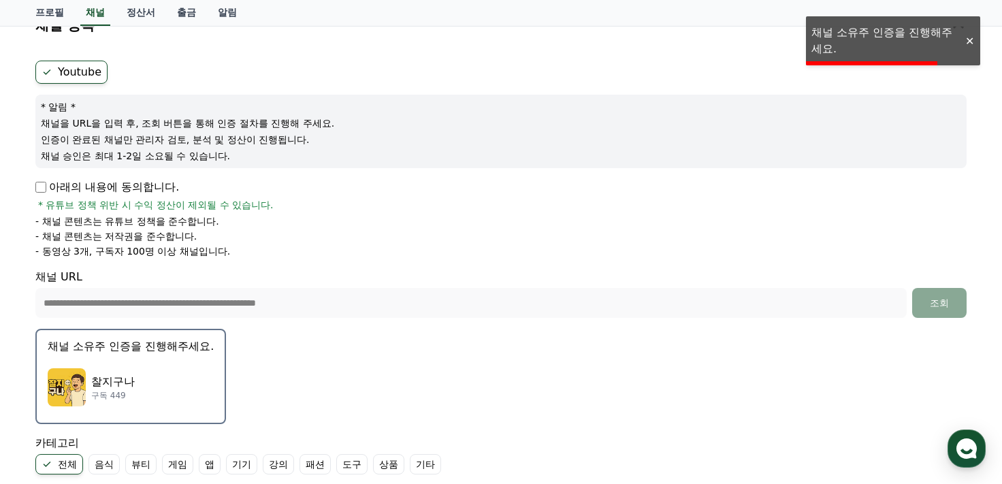
scroll to position [0, 0]
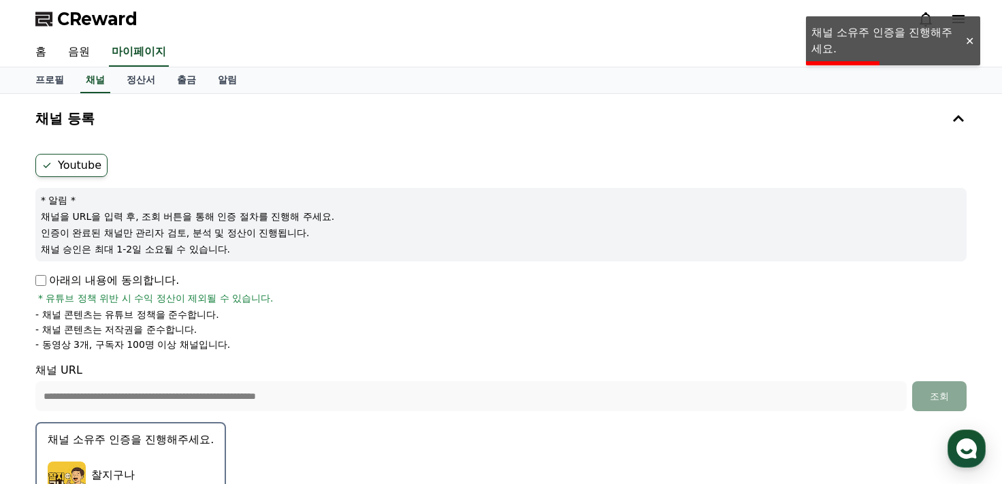
drag, startPoint x: 308, startPoint y: 227, endPoint x: 242, endPoint y: 240, distance: 67.4
click at [242, 240] on div "* 알림 * 채널을 URL을 입력 후, 조회 버튼을 통해 인증 절차를 진행해 주세요. 인증이 완료된 채널만 관리자 검토, 분석 및 정산이 진행…" at bounding box center [500, 224] width 931 height 73
click at [214, 214] on p "채널을 URL을 입력 후, 조회 버튼을 통해 인증 절차를 진행해 주세요." at bounding box center [501, 217] width 920 height 14
drag, startPoint x: 137, startPoint y: 210, endPoint x: 335, endPoint y: 227, distance: 198.7
click at [331, 228] on div "* 알림 * 채널을 URL을 입력 후, 조회 버튼을 통해 인증 절차를 진행해 주세요. 인증이 완료된 채널만 관리자 검토, 분석 및 정산이 진행…" at bounding box center [500, 224] width 931 height 73
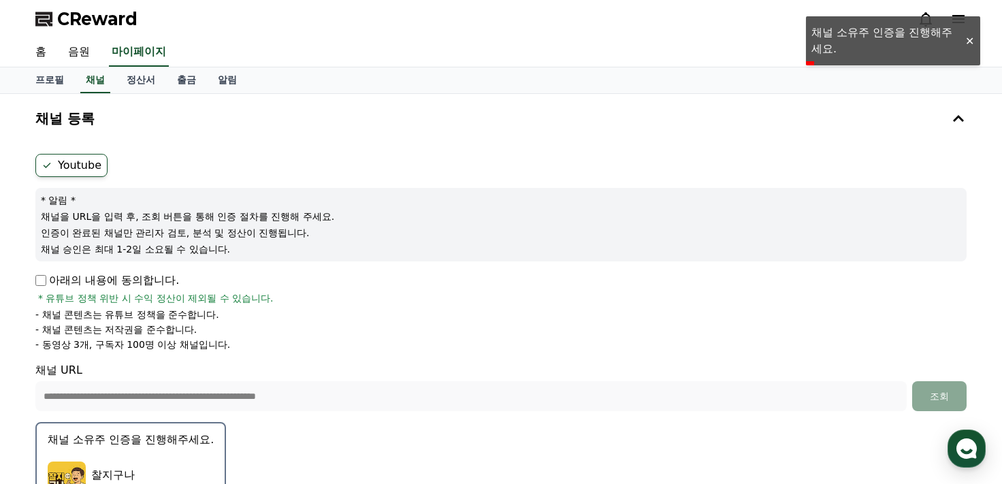
click at [352, 226] on p "인증이 완료된 채널만 관리자 검토, 분석 및 정산이 진행됩니다." at bounding box center [501, 233] width 920 height 14
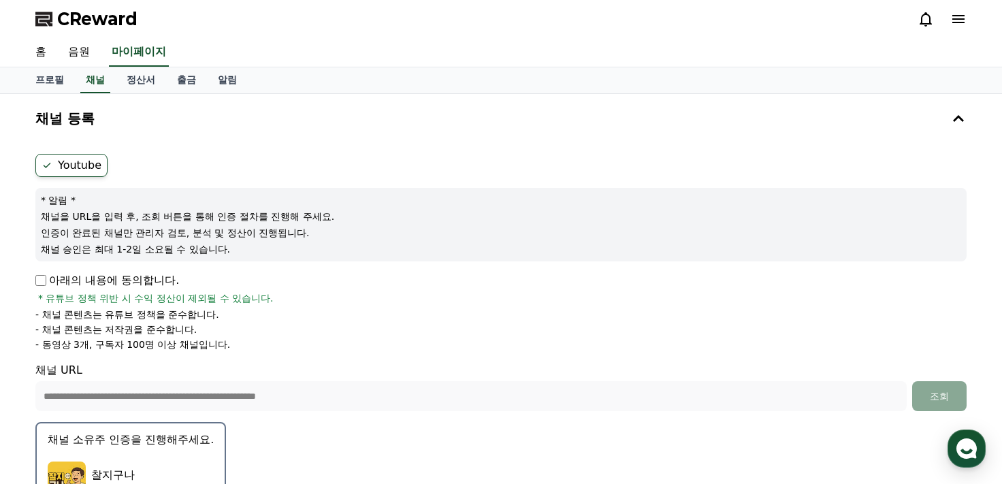
drag, startPoint x: 68, startPoint y: 236, endPoint x: 306, endPoint y: 236, distance: 238.2
click at [306, 236] on p "인증이 완료된 채널만 관리자 검토, 분석 및 정산이 진행됩니다." at bounding box center [501, 233] width 920 height 14
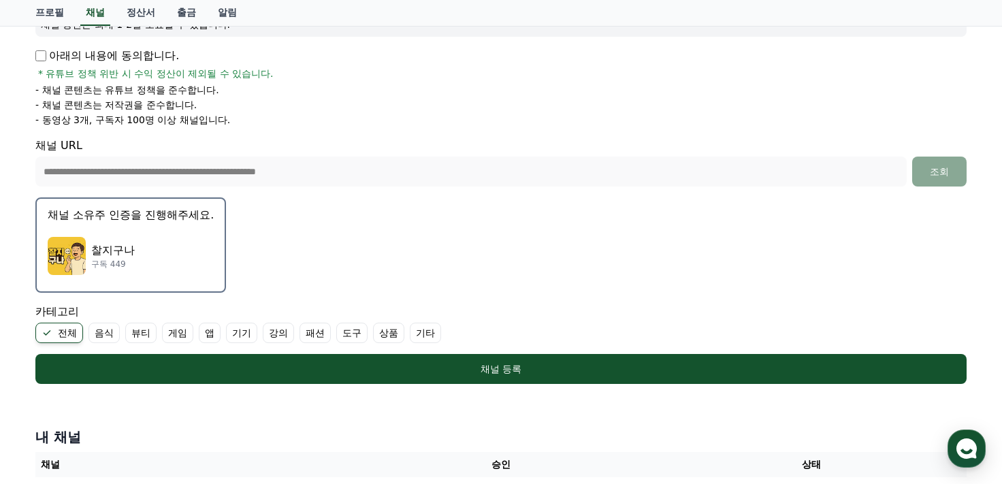
scroll to position [149, 0]
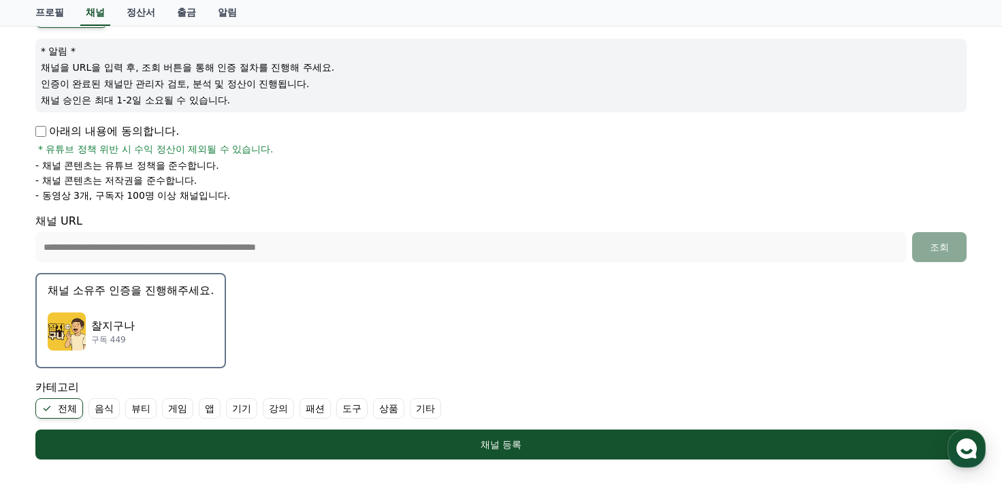
click at [147, 293] on p "채널 소유주 인증을 진행해주세요." at bounding box center [131, 290] width 166 height 16
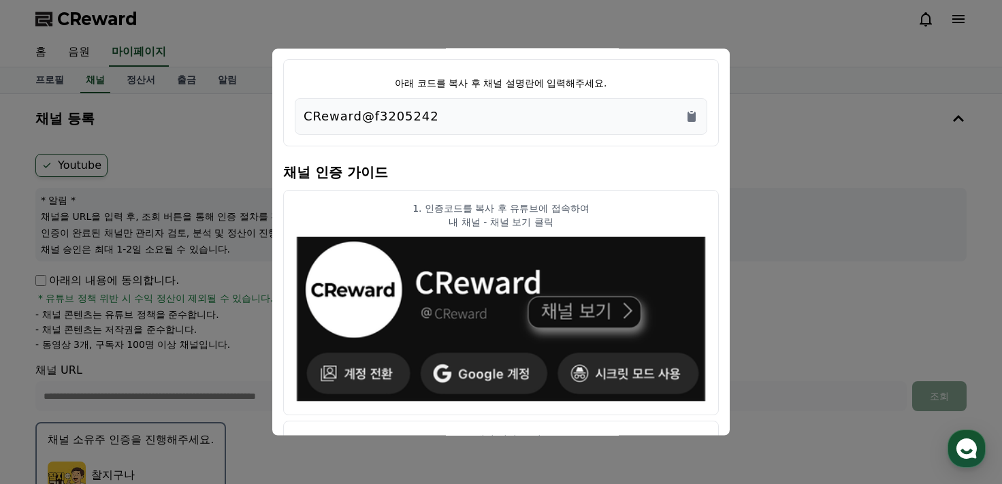
scroll to position [37, 0]
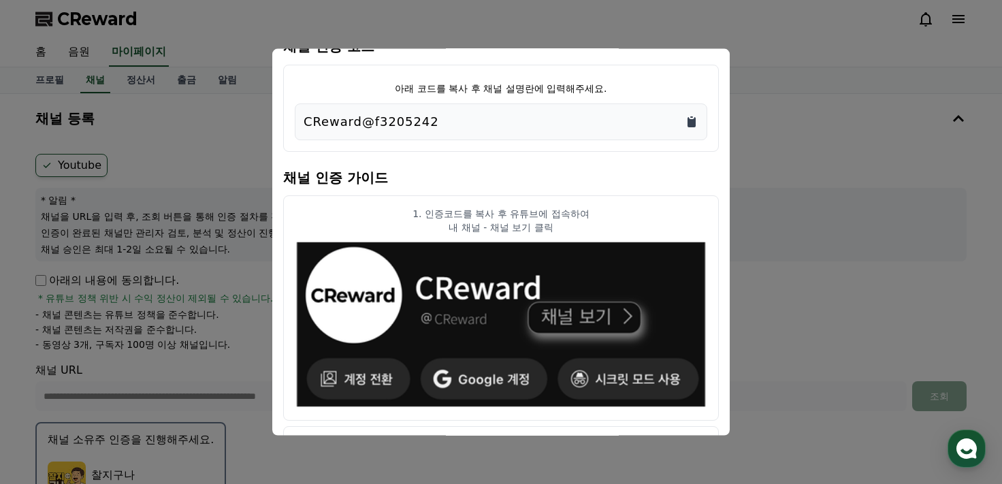
click at [689, 119] on icon "Copy to clipboard" at bounding box center [691, 121] width 8 height 10
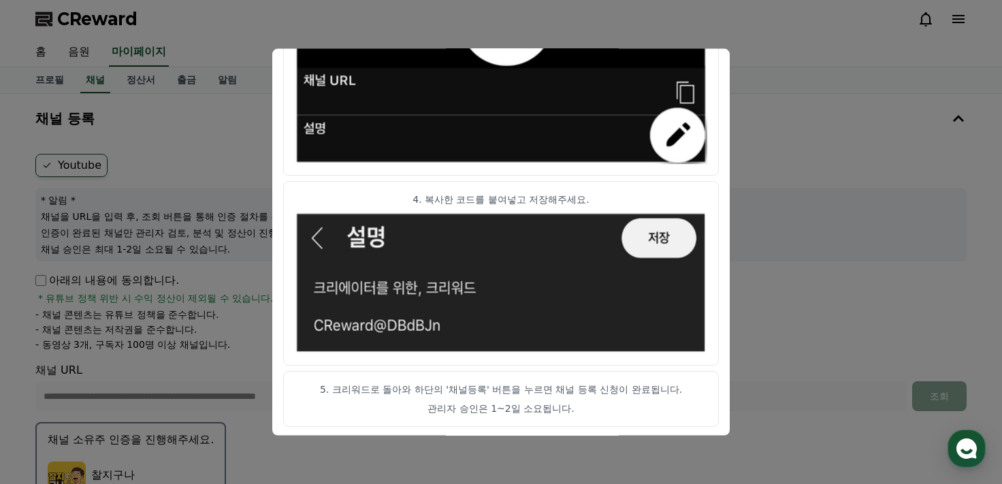
scroll to position [204, 0]
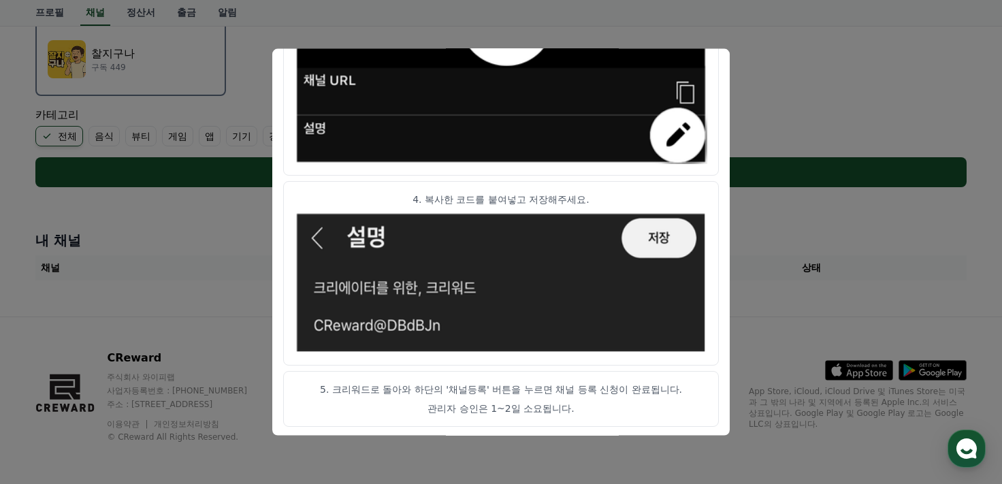
click at [840, 304] on button "close modal" at bounding box center [501, 242] width 1002 height 484
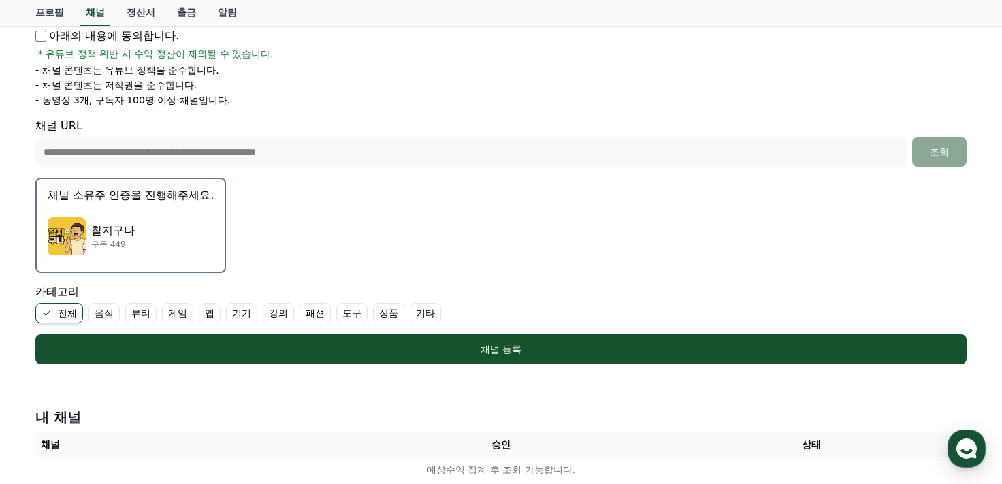
scroll to position [340, 0]
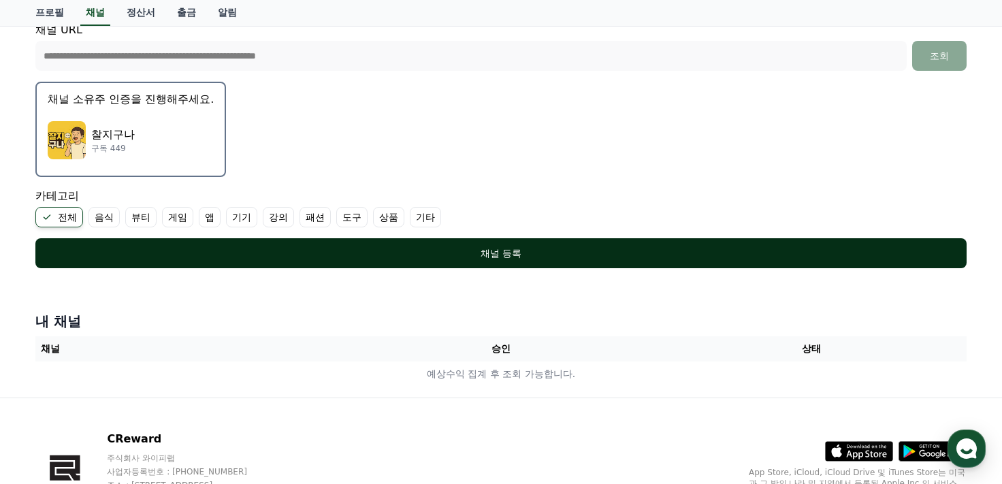
click at [472, 256] on div "채널 등록" at bounding box center [501, 253] width 876 height 14
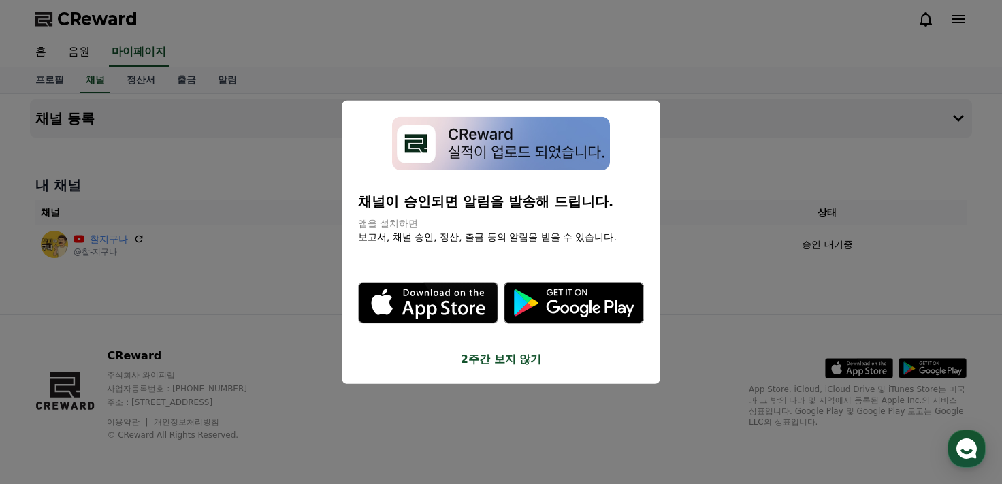
click at [754, 303] on button "close modal" at bounding box center [501, 242] width 1002 height 484
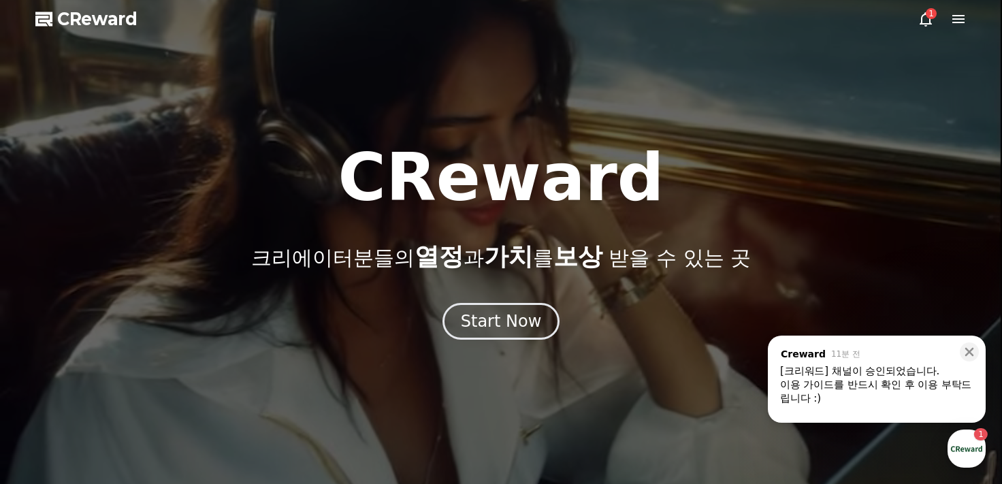
click at [924, 27] on icon at bounding box center [925, 19] width 16 height 16
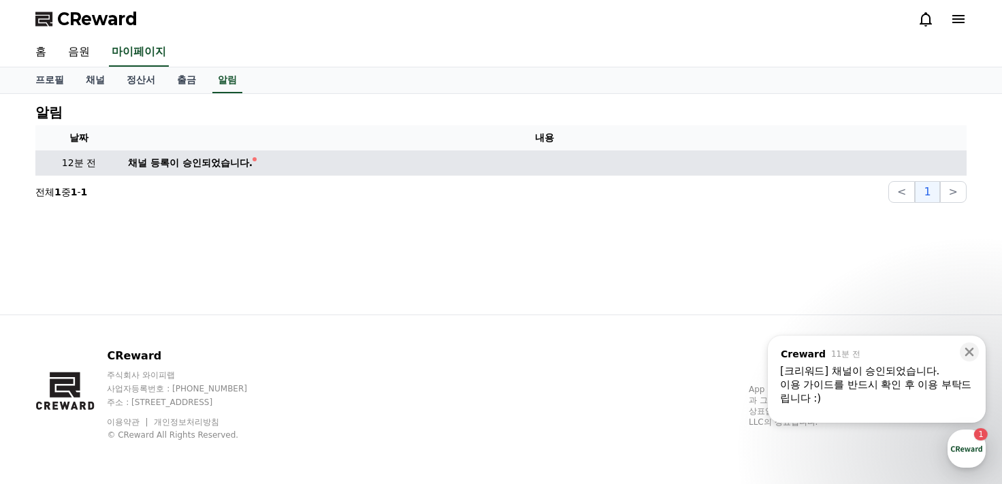
click at [182, 154] on td "채널 등록이 승인되었습니다." at bounding box center [544, 162] width 844 height 25
click at [185, 158] on div "채널 등록이 승인되었습니다." at bounding box center [190, 163] width 125 height 14
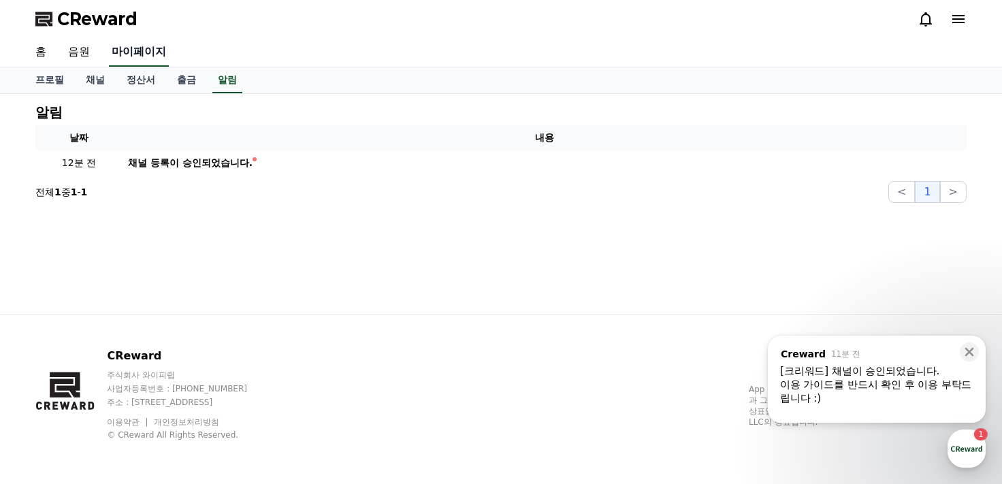
click at [137, 48] on link "마이페이지" at bounding box center [139, 52] width 60 height 29
select select "**********"
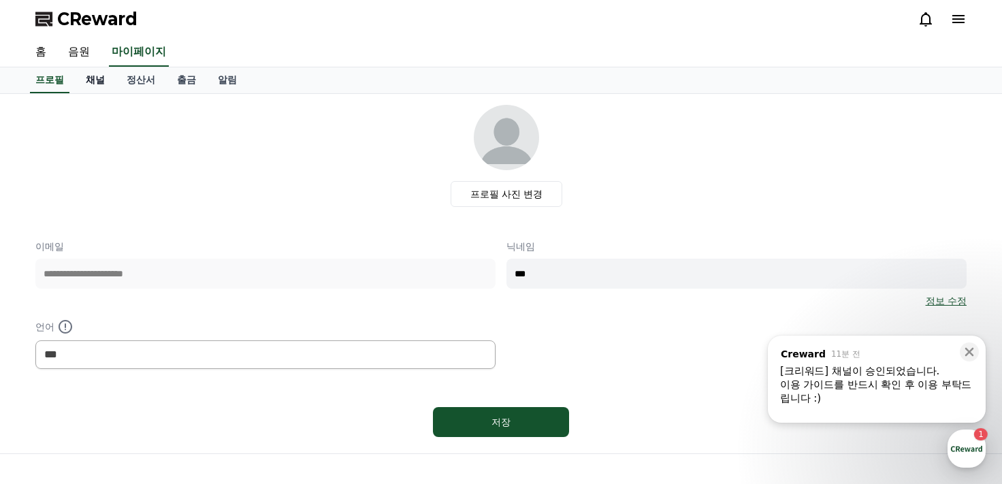
click at [111, 78] on link "채널" at bounding box center [95, 80] width 41 height 26
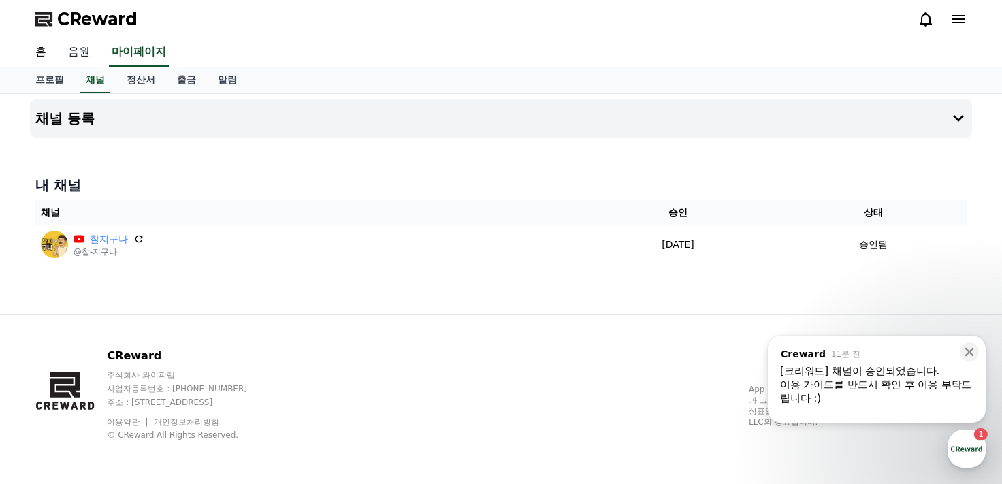
click at [68, 49] on link "음원" at bounding box center [79, 52] width 44 height 29
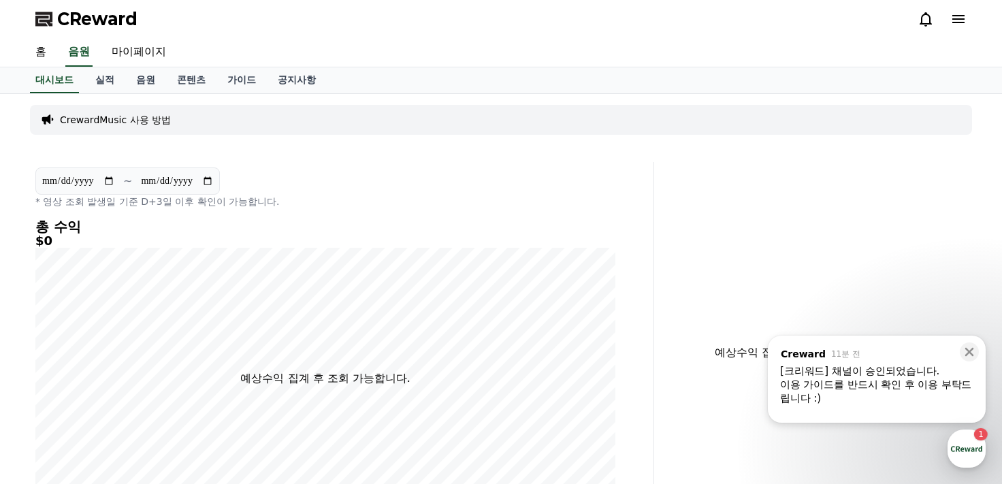
click at [114, 119] on p "CrewardMusic 사용 방법" at bounding box center [115, 120] width 111 height 14
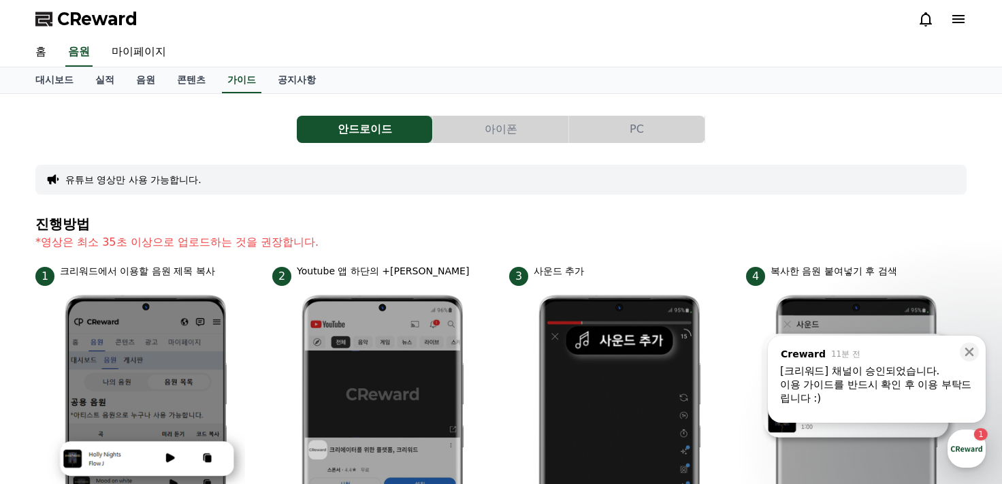
click at [458, 135] on button "아이폰" at bounding box center [500, 129] width 135 height 27
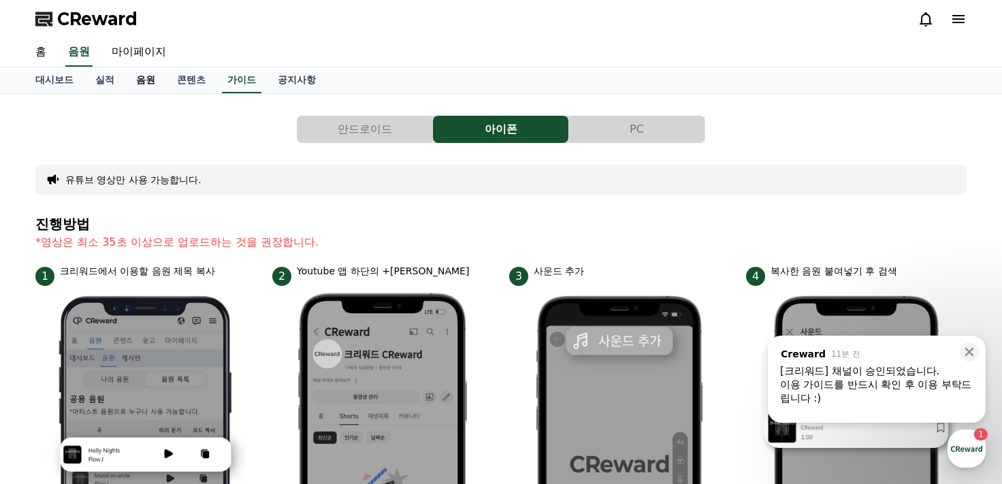
click at [147, 86] on link "음원" at bounding box center [145, 80] width 41 height 26
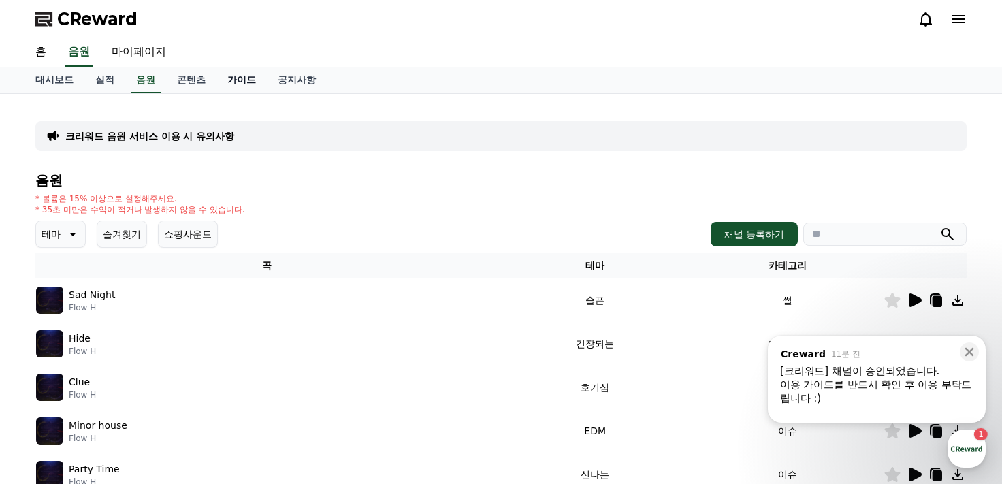
click at [242, 74] on link "가이드" at bounding box center [241, 80] width 50 height 26
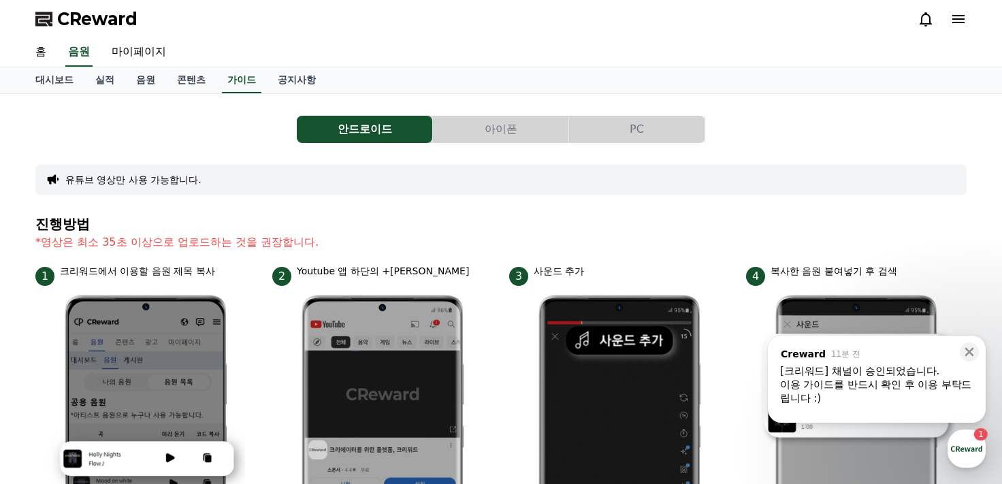
click at [535, 121] on button "아이폰" at bounding box center [500, 129] width 135 height 27
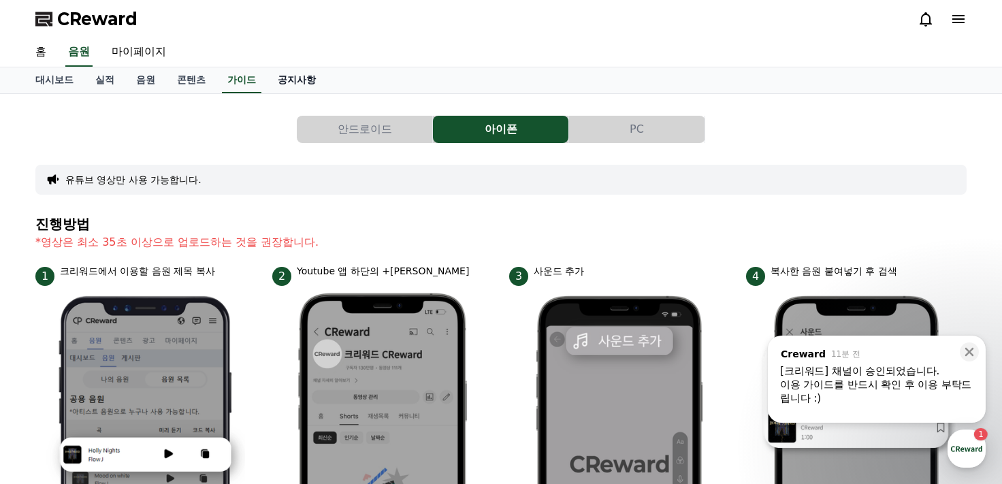
click at [289, 86] on link "공지사항" at bounding box center [297, 80] width 60 height 26
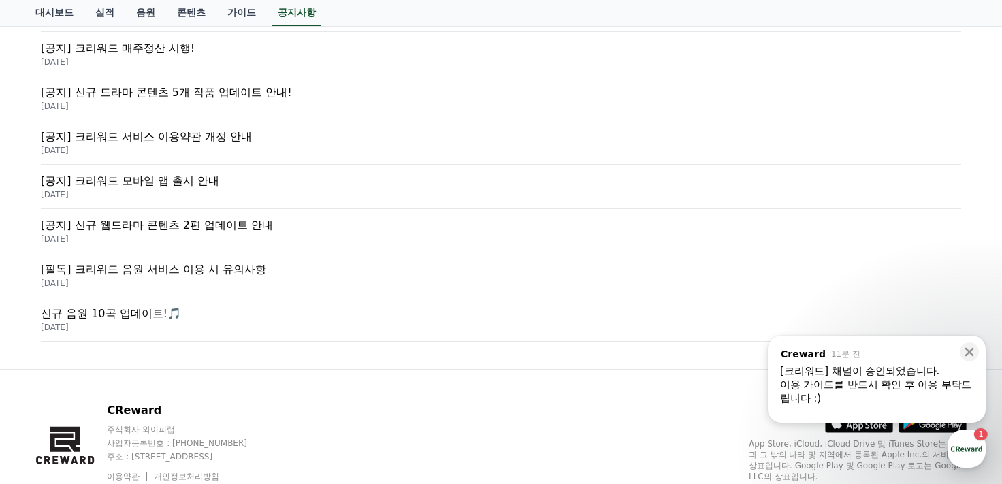
scroll to position [408, 0]
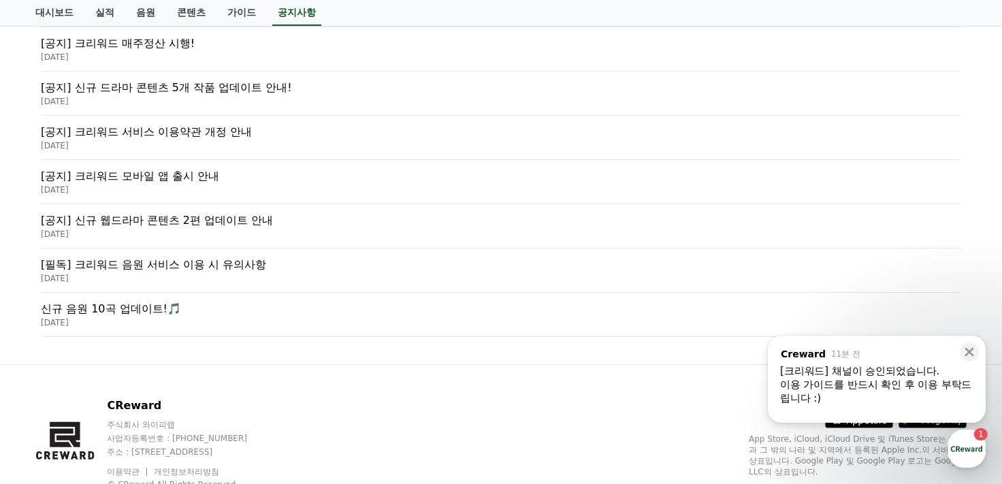
click at [218, 263] on p "[필독] 크리워드 음원 서비스 이용 시 유의사항" at bounding box center [501, 265] width 920 height 16
